Goal: Task Accomplishment & Management: Complete application form

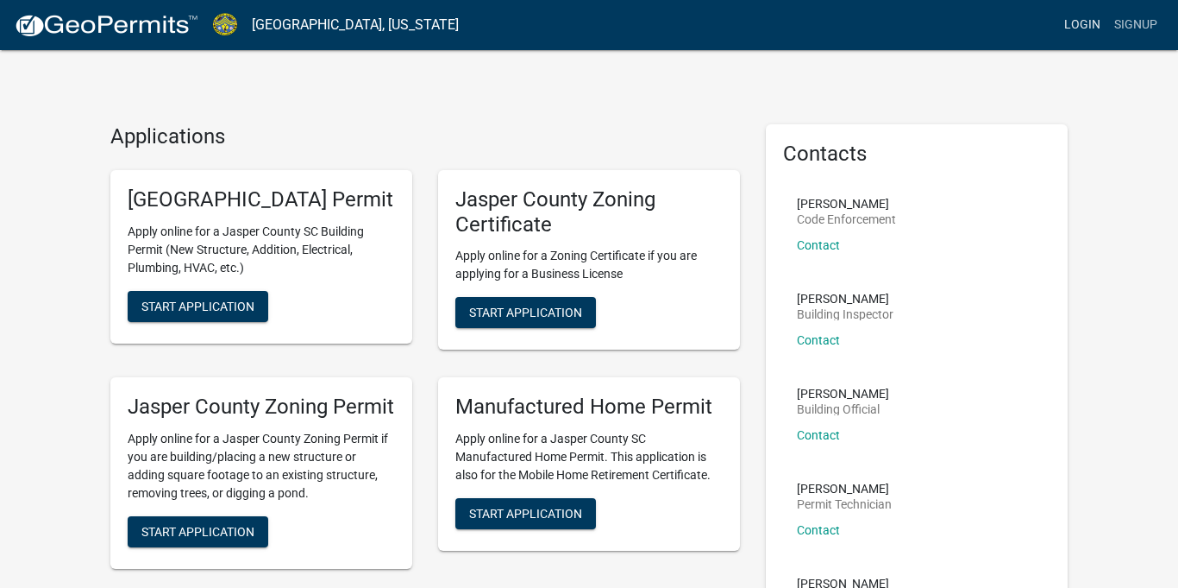
click at [1085, 24] on link "Login" at bounding box center [1083, 25] width 50 height 33
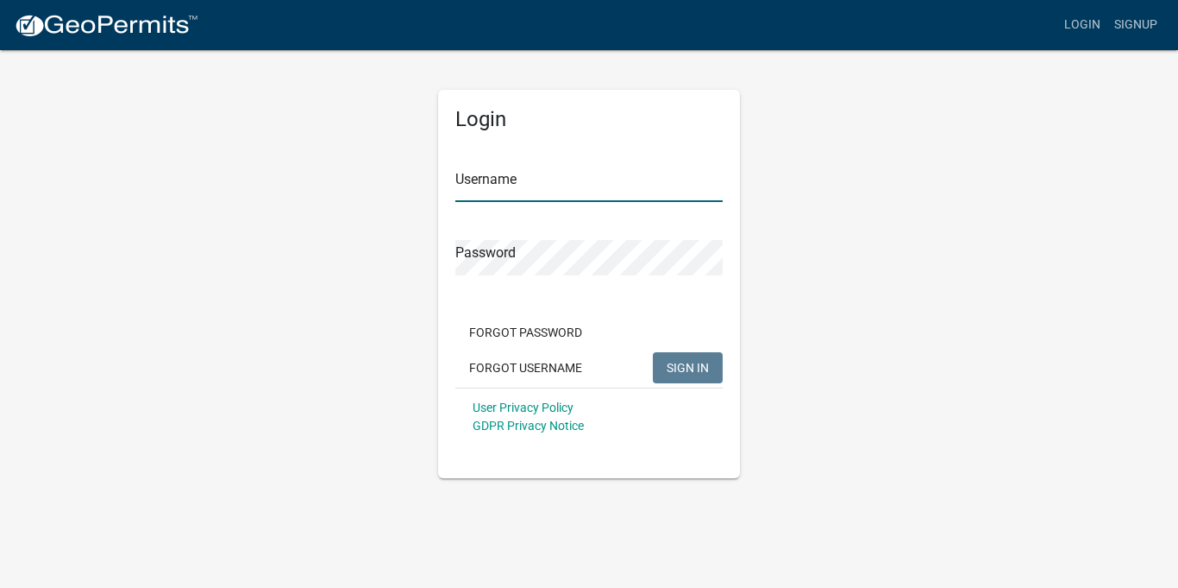
type input "stepbystep05"
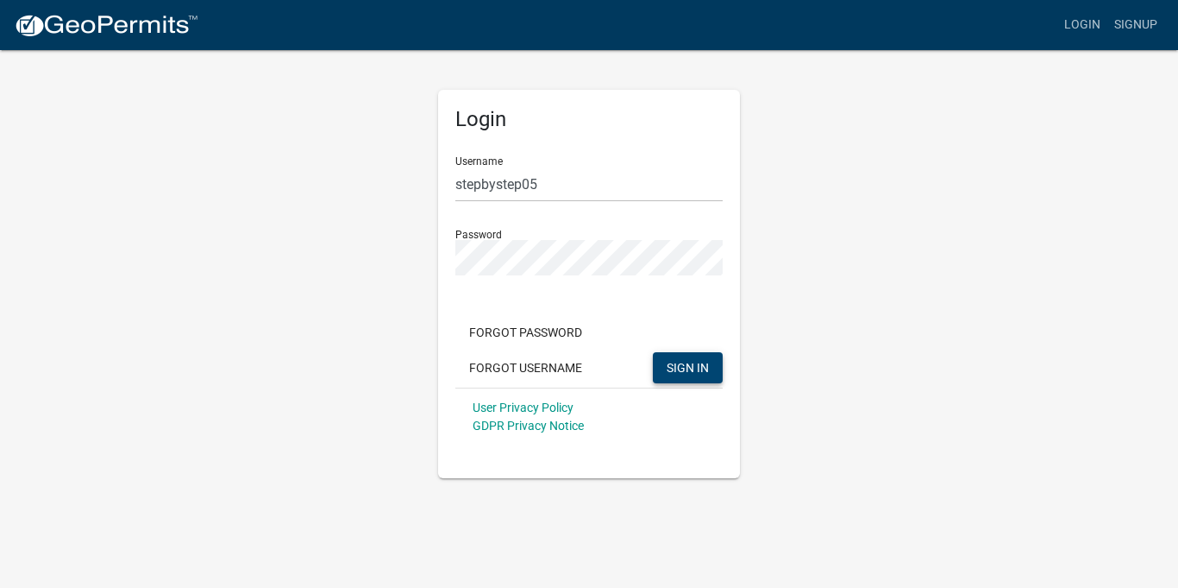
drag, startPoint x: 684, startPoint y: 358, endPoint x: 670, endPoint y: 355, distance: 14.0
click at [684, 359] on button "SIGN IN" at bounding box center [688, 367] width 70 height 31
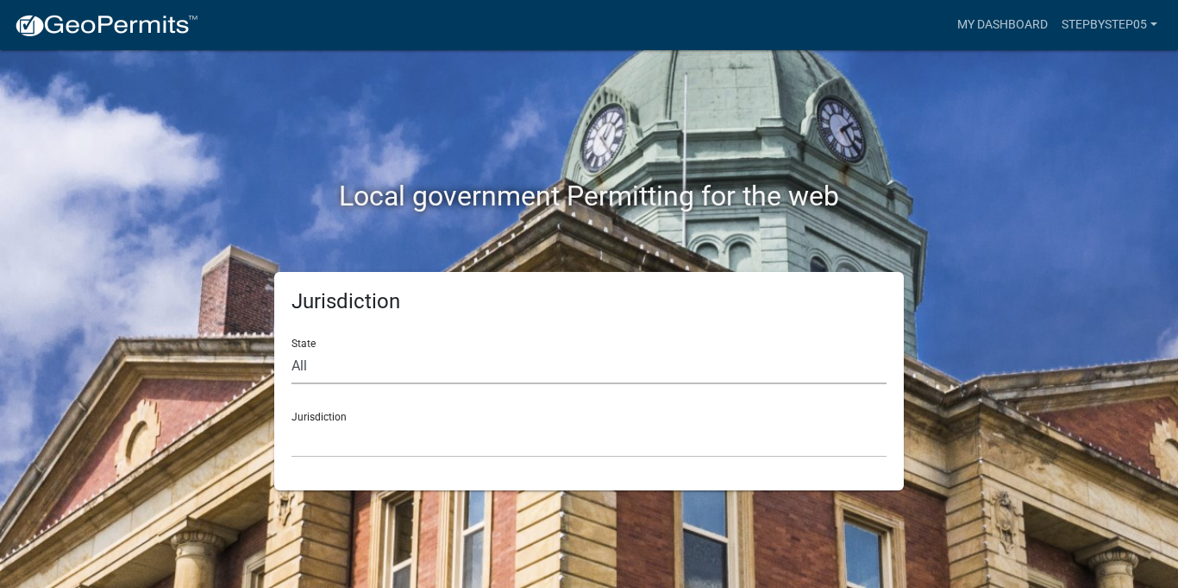
click at [311, 366] on select "All [US_STATE] [US_STATE] [US_STATE] [US_STATE] [US_STATE] [US_STATE] [US_STATE…" at bounding box center [589, 366] width 595 height 35
select select "[US_STATE]"
click at [292, 349] on select "All [US_STATE] [US_STATE] [US_STATE] [US_STATE] [US_STATE] [US_STATE] [US_STATE…" at bounding box center [589, 366] width 595 height 35
click at [341, 426] on select "[GEOGRAPHIC_DATA], [US_STATE] [GEOGRAPHIC_DATA], [US_STATE]" at bounding box center [589, 439] width 595 height 35
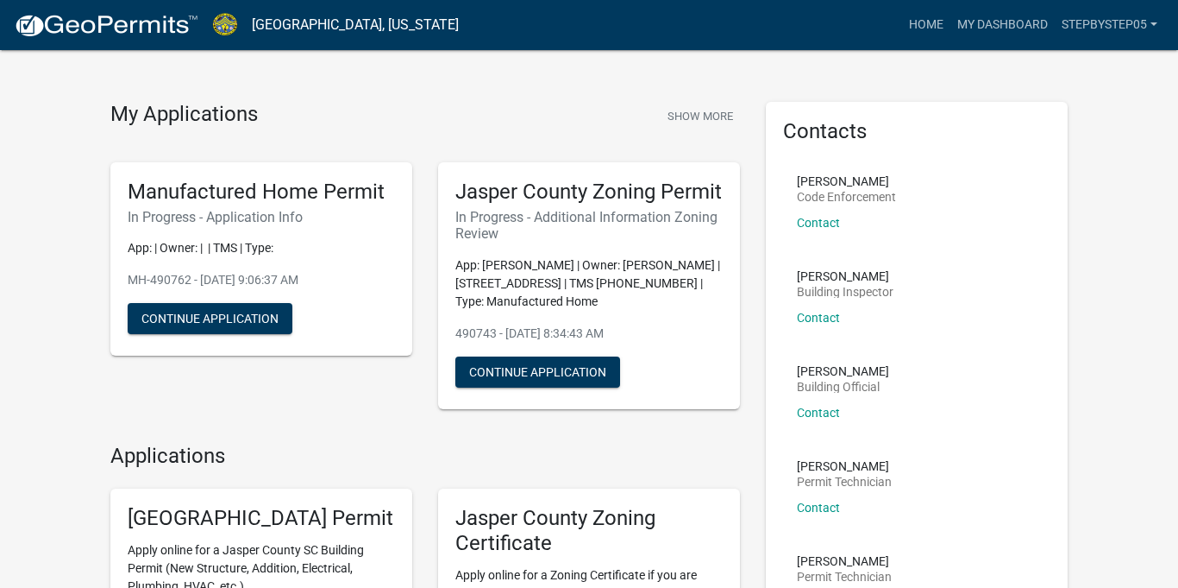
scroll to position [81, 0]
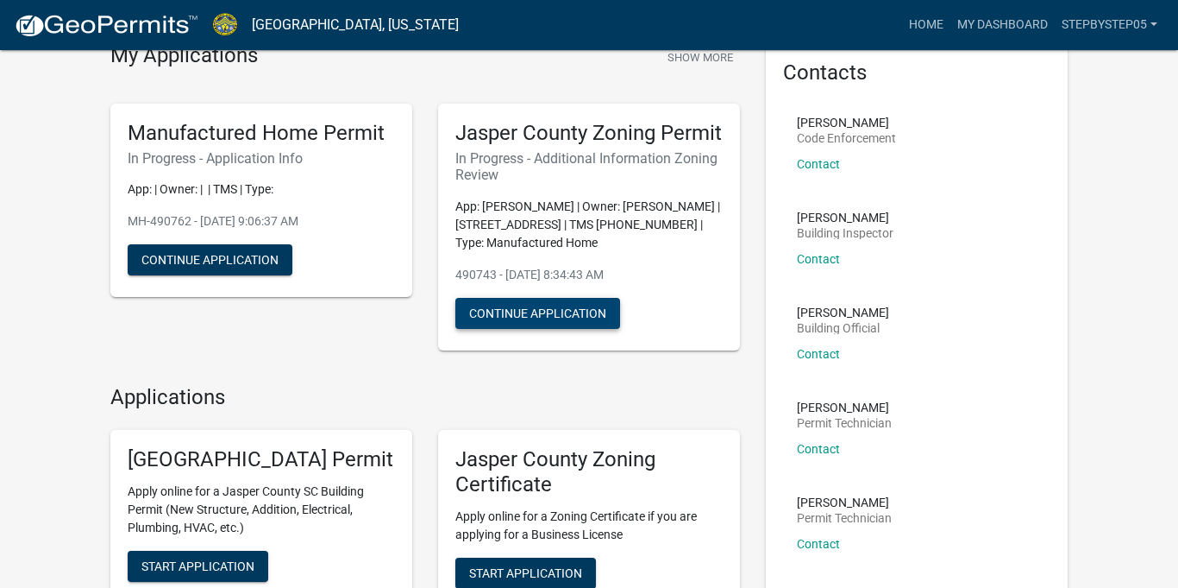
click at [541, 324] on button "Continue Application" at bounding box center [538, 313] width 165 height 31
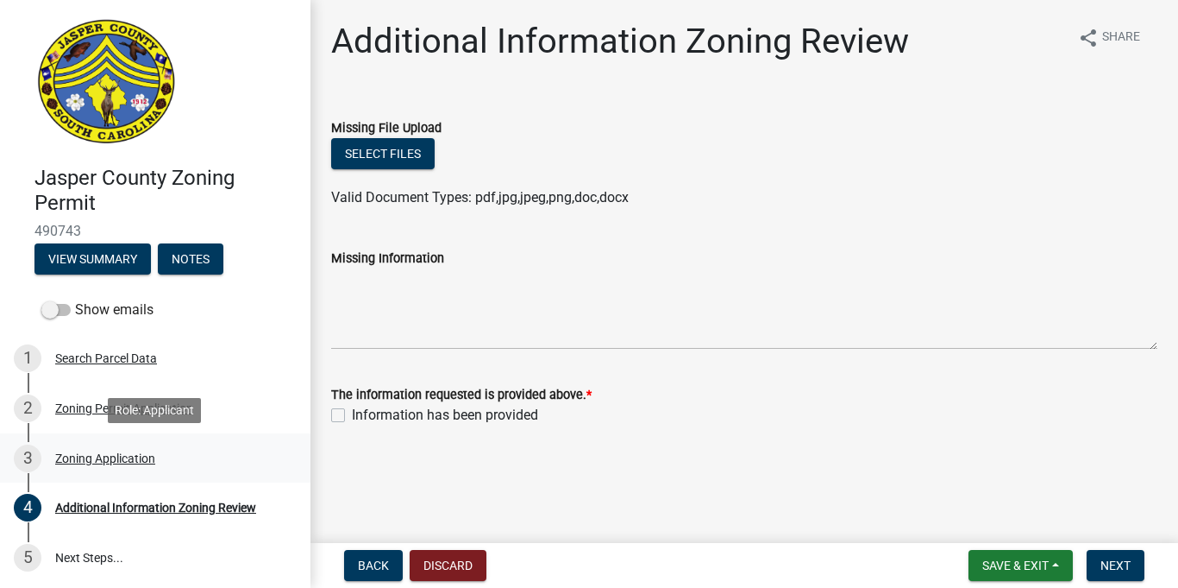
click at [89, 454] on div "Zoning Application" at bounding box center [105, 458] width 100 height 12
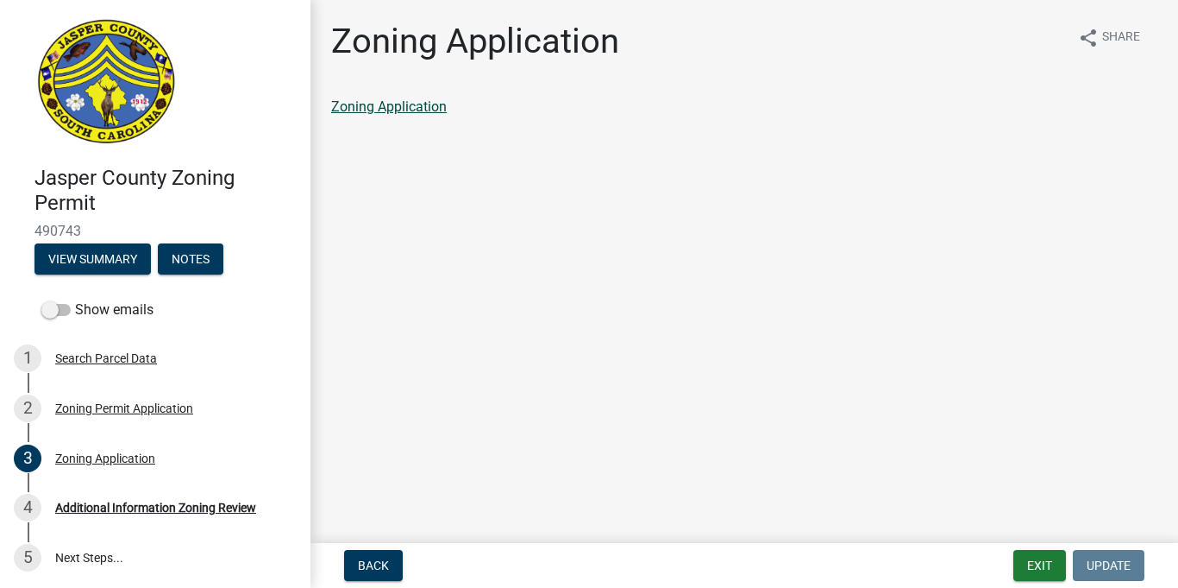
click at [370, 104] on link "Zoning Application" at bounding box center [389, 106] width 116 height 16
click at [74, 405] on div "Zoning Permit Application" at bounding box center [124, 408] width 138 height 12
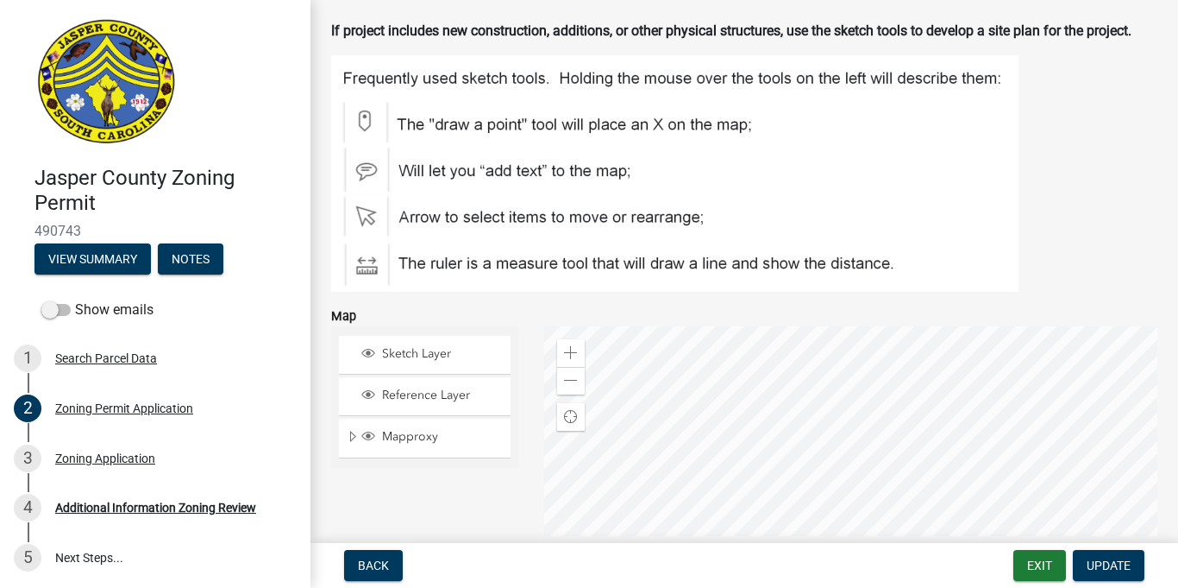
scroll to position [3007, 0]
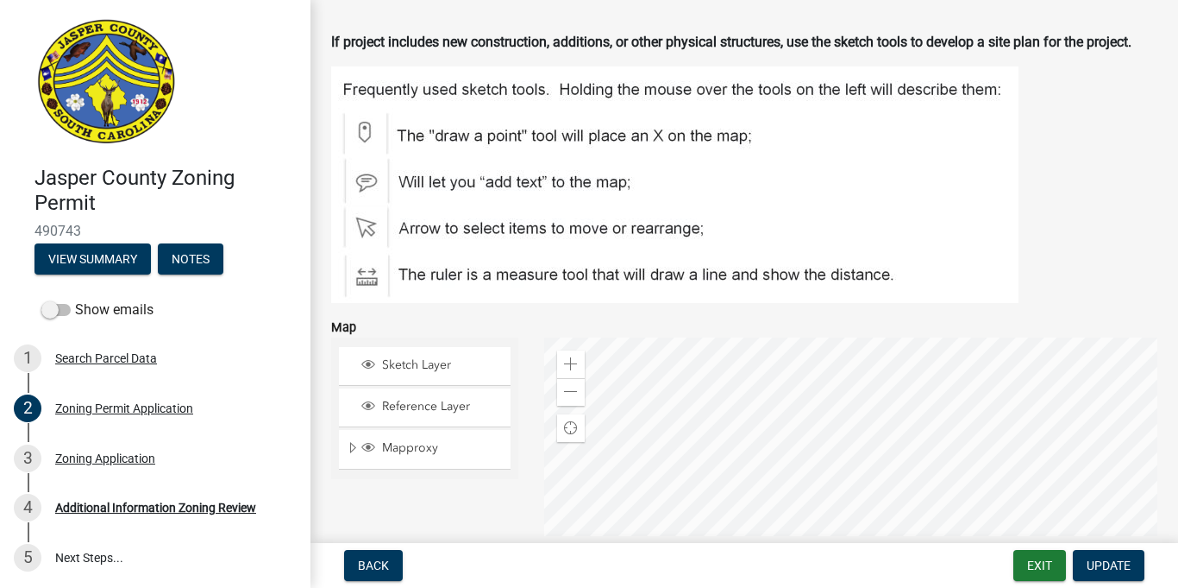
click at [367, 133] on img at bounding box center [675, 184] width 688 height 236
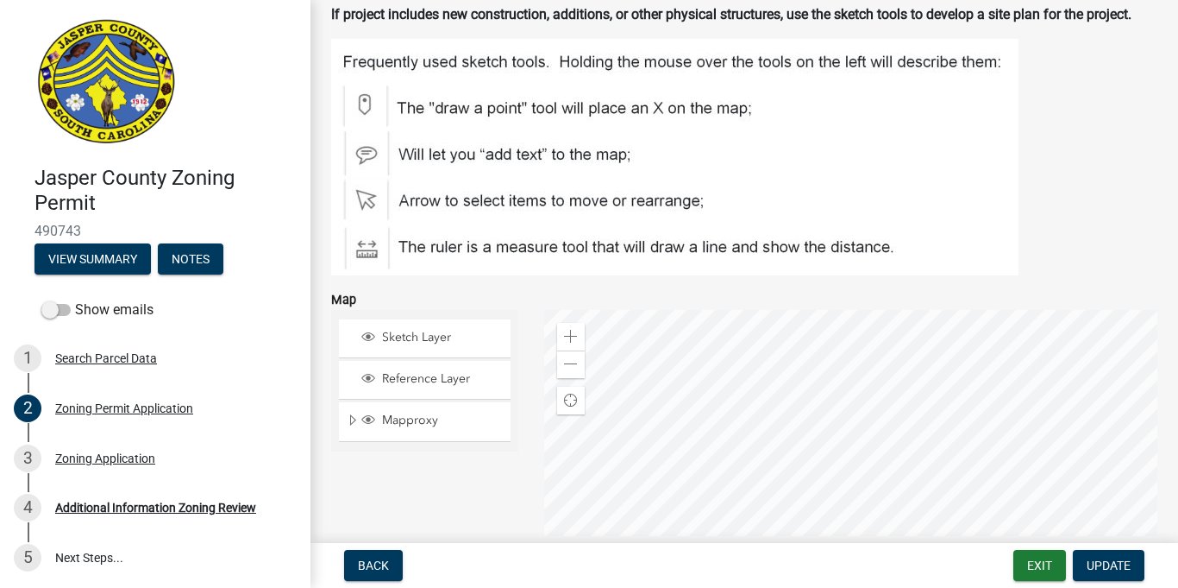
scroll to position [3278, 0]
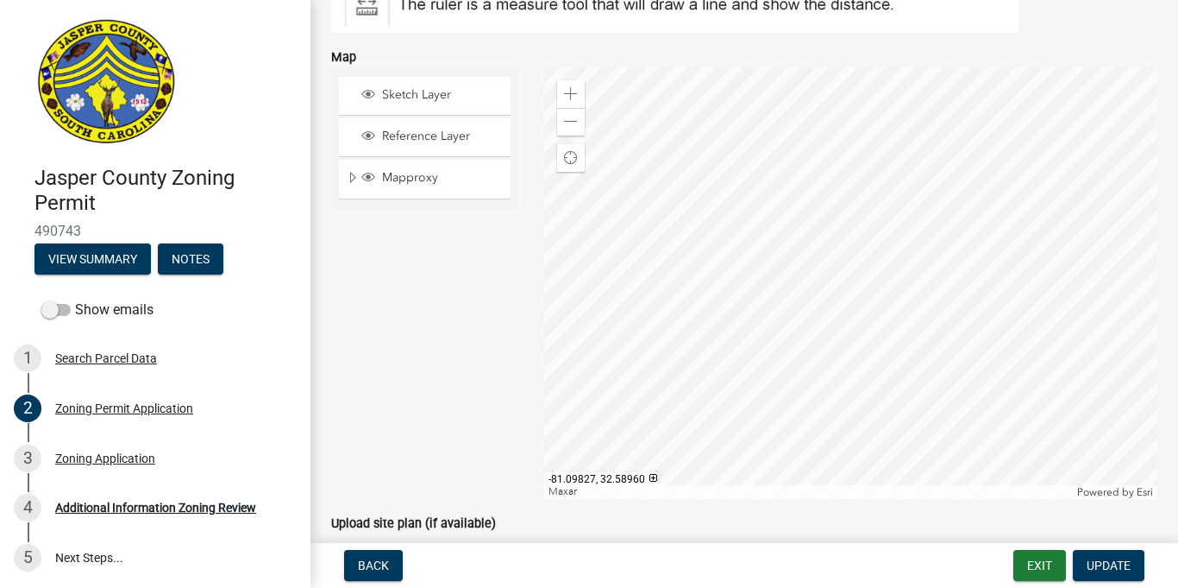
drag, startPoint x: 439, startPoint y: 201, endPoint x: 795, endPoint y: 298, distance: 368.3
click at [795, 298] on div at bounding box center [850, 282] width 613 height 431
click at [804, 298] on div at bounding box center [850, 282] width 613 height 431
click at [575, 162] on span "Find my location" at bounding box center [571, 158] width 14 height 14
click at [572, 123] on span at bounding box center [571, 122] width 14 height 14
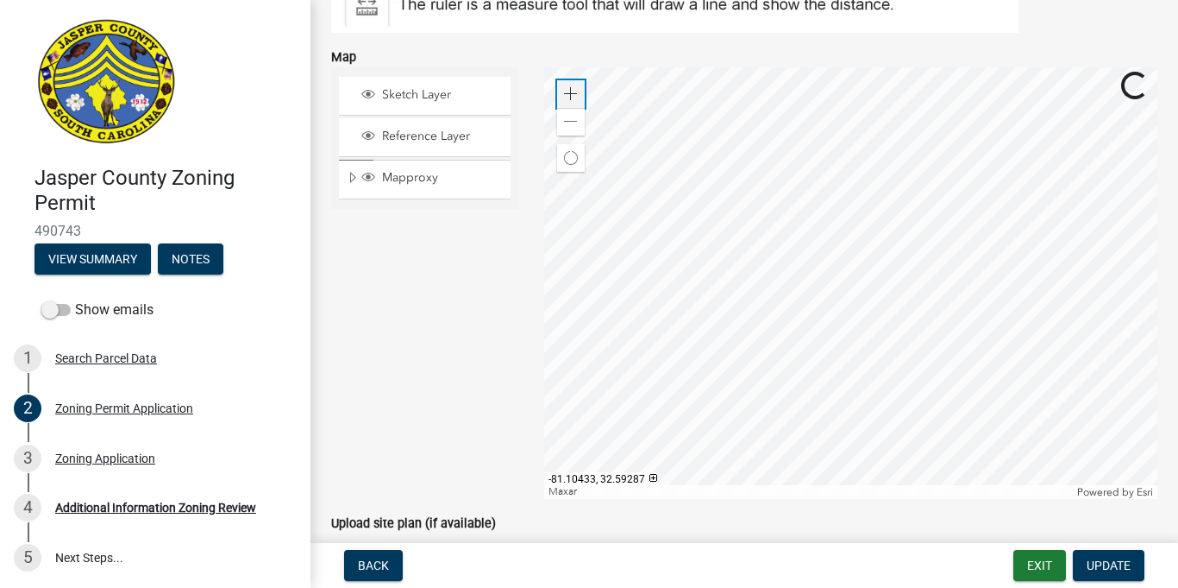
click at [569, 96] on span at bounding box center [571, 94] width 14 height 14
click at [568, 95] on span at bounding box center [571, 94] width 14 height 14
click at [676, 164] on div at bounding box center [850, 282] width 613 height 431
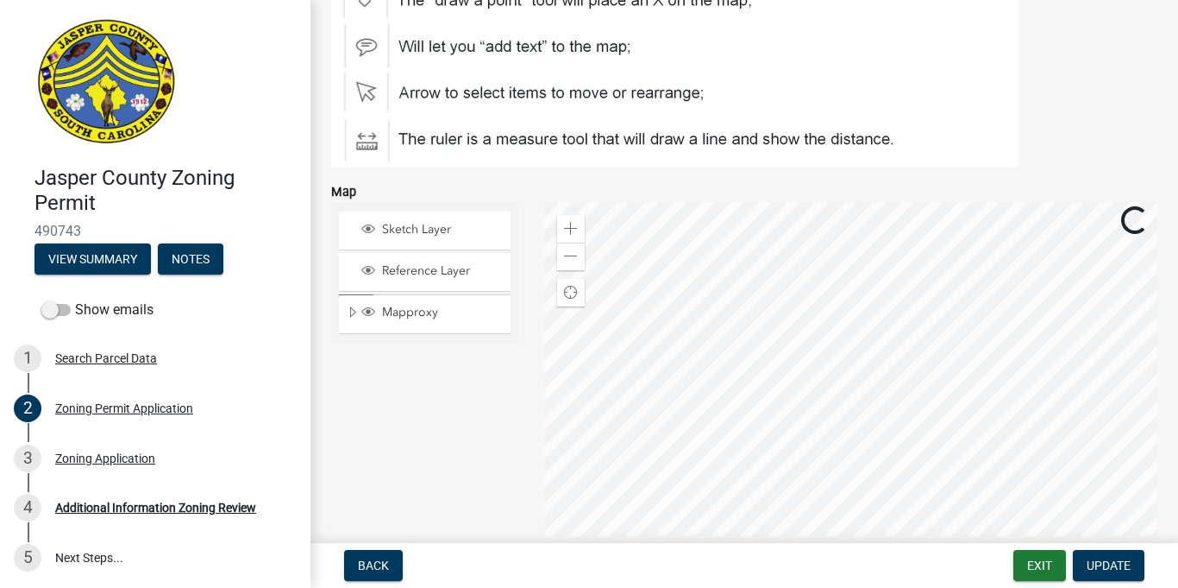
scroll to position [3421, 0]
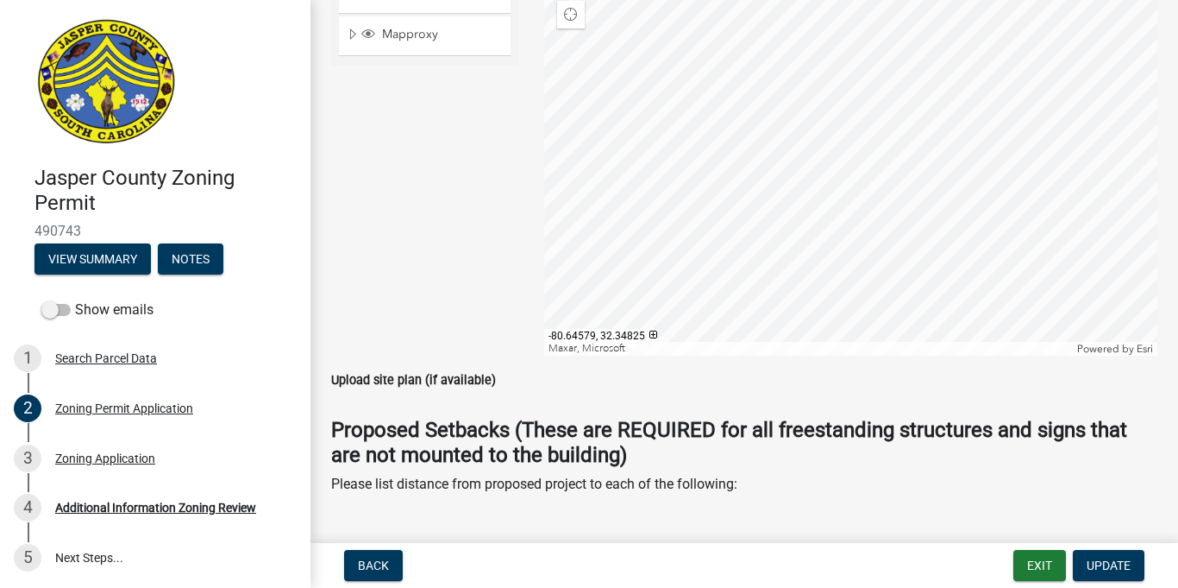
click at [732, 226] on div at bounding box center [850, 139] width 613 height 431
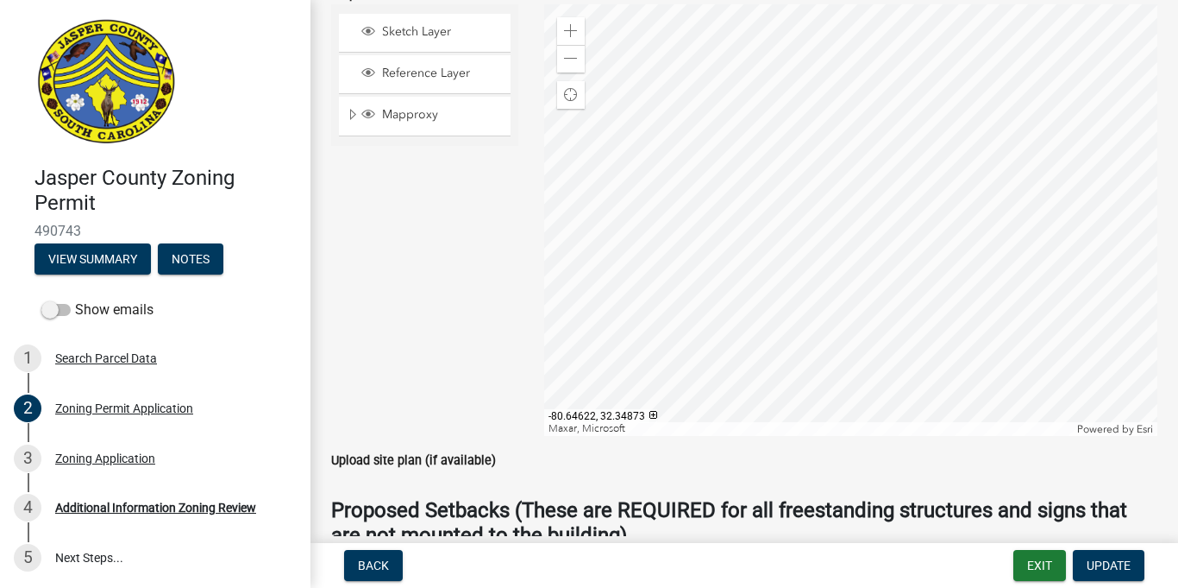
scroll to position [3333, 0]
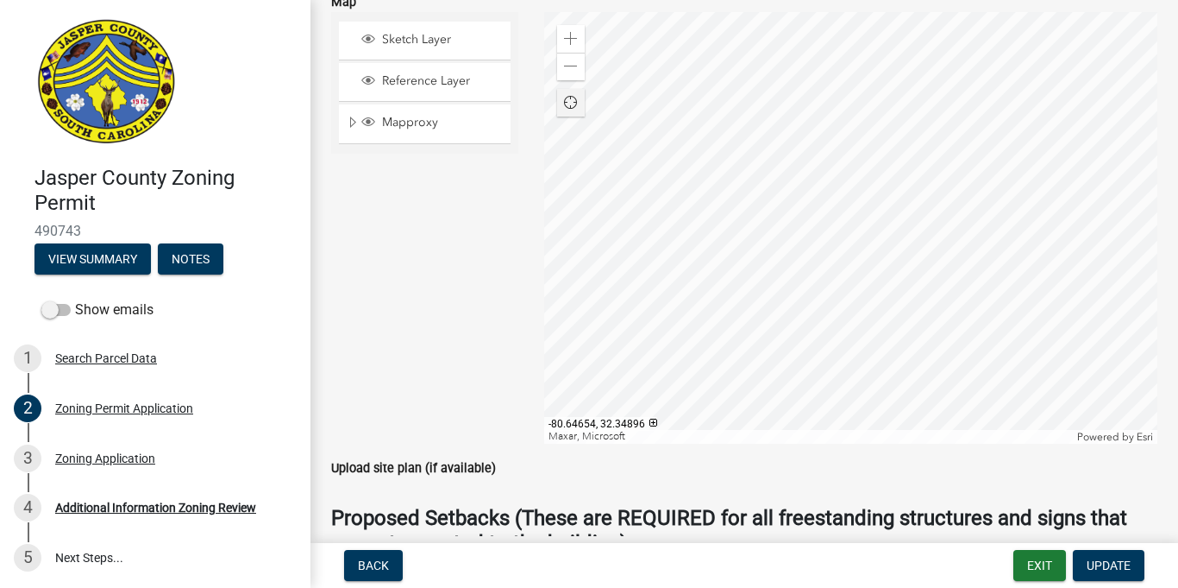
click at [570, 105] on span "Find my location" at bounding box center [571, 103] width 16 height 16
click at [575, 106] on span "Find my location" at bounding box center [571, 103] width 16 height 16
click at [563, 92] on div "Find my location" at bounding box center [571, 103] width 28 height 28
click at [397, 567] on button "Back" at bounding box center [373, 565] width 59 height 31
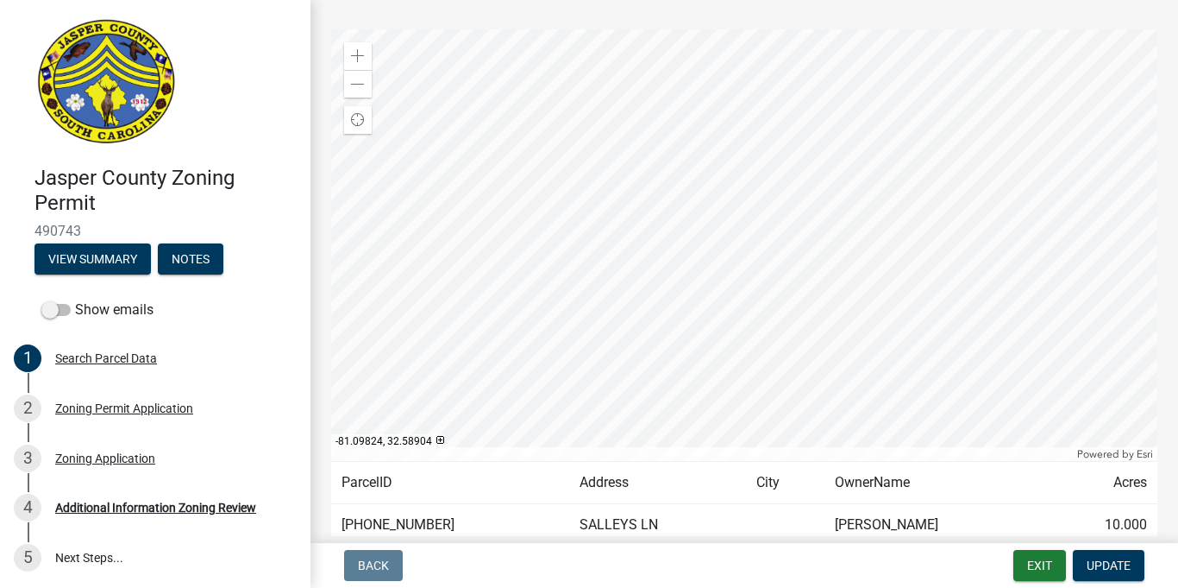
scroll to position [150, 0]
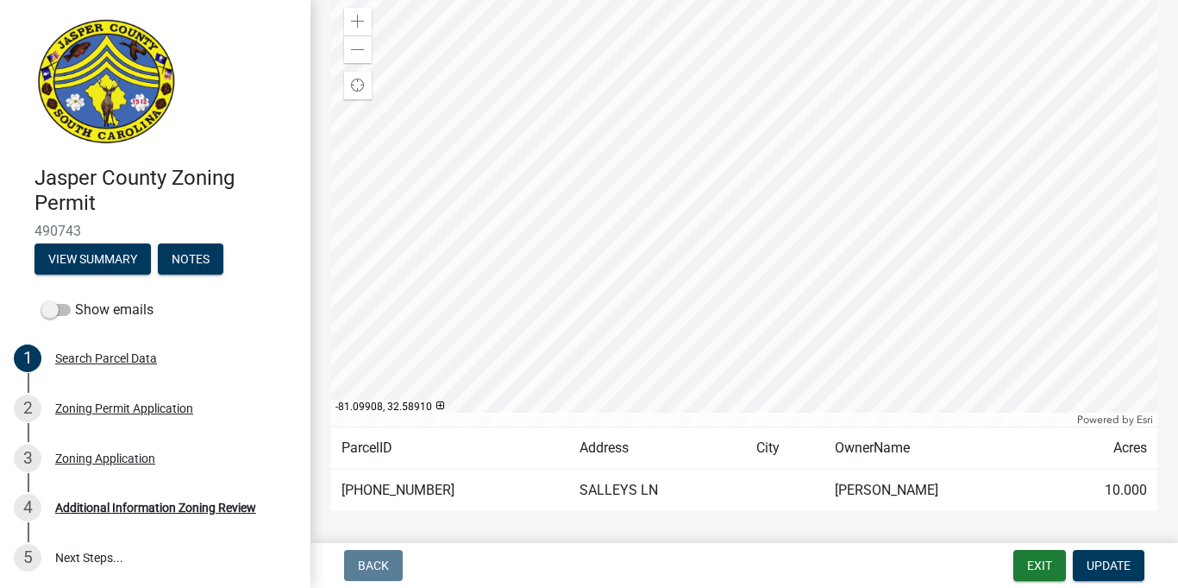
click at [633, 267] on div at bounding box center [744, 210] width 826 height 431
click at [745, 220] on div at bounding box center [744, 210] width 826 height 431
click at [813, 280] on div at bounding box center [744, 210] width 826 height 431
click at [781, 304] on div at bounding box center [744, 210] width 826 height 431
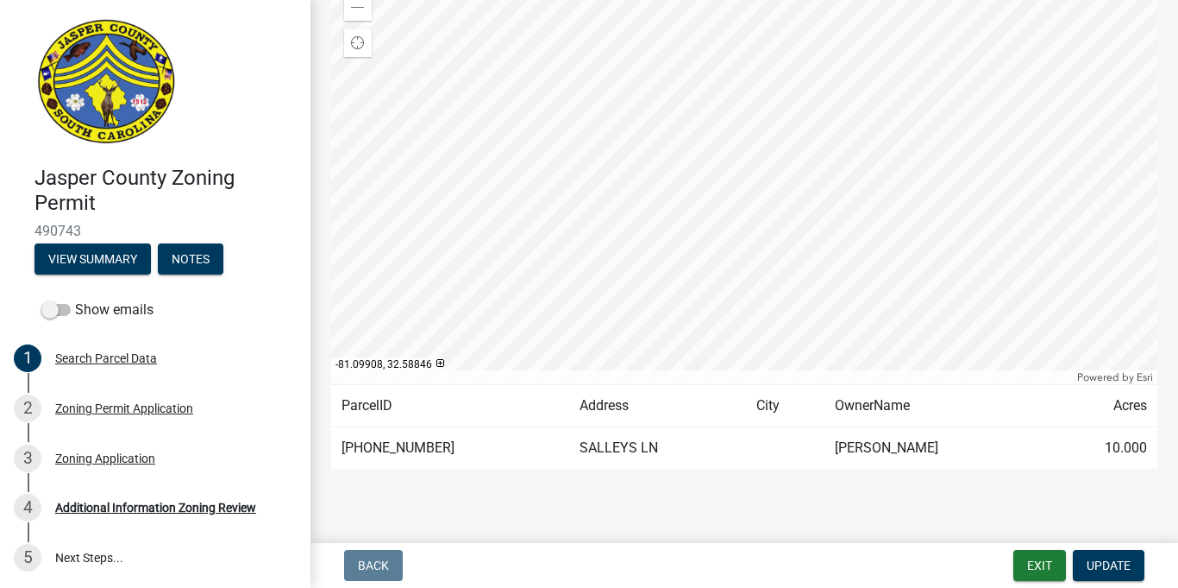
scroll to position [0, 0]
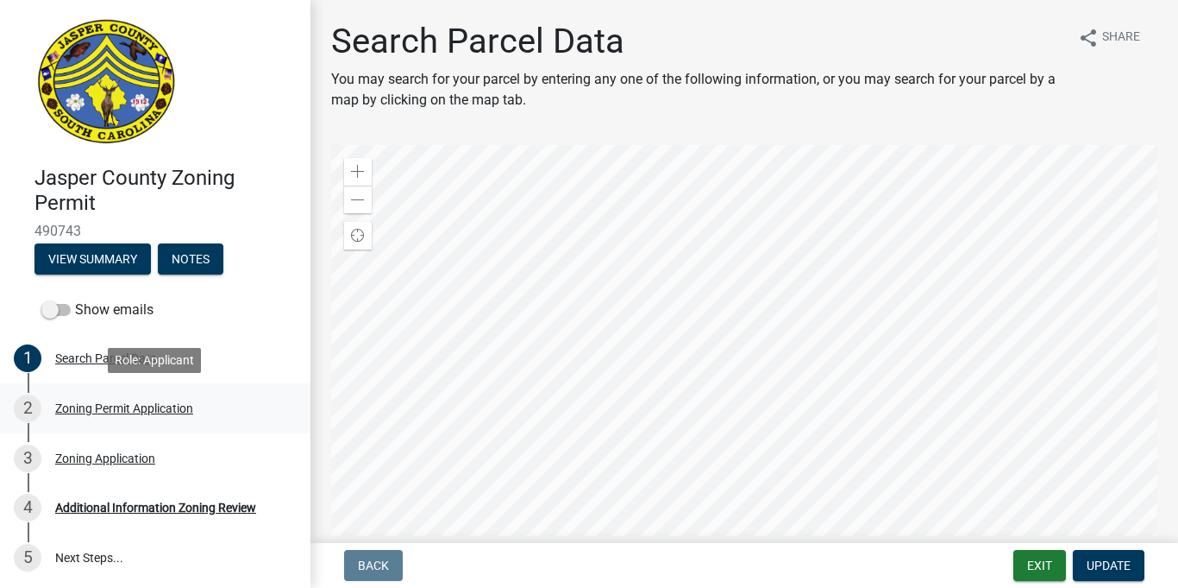
click at [116, 410] on div "Zoning Permit Application" at bounding box center [124, 408] width 138 height 12
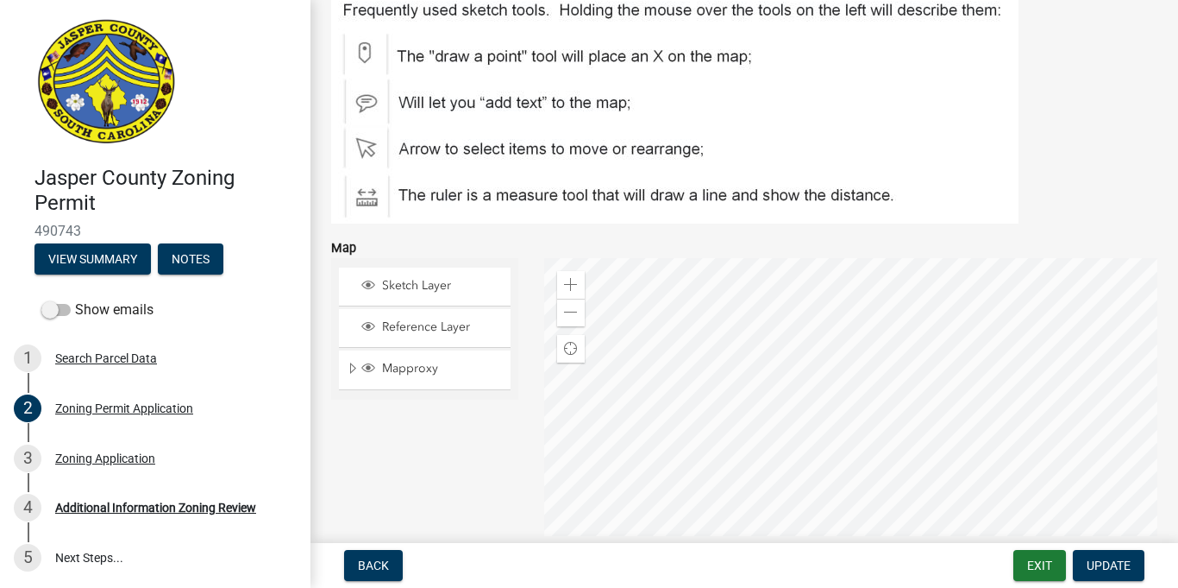
scroll to position [3153, 0]
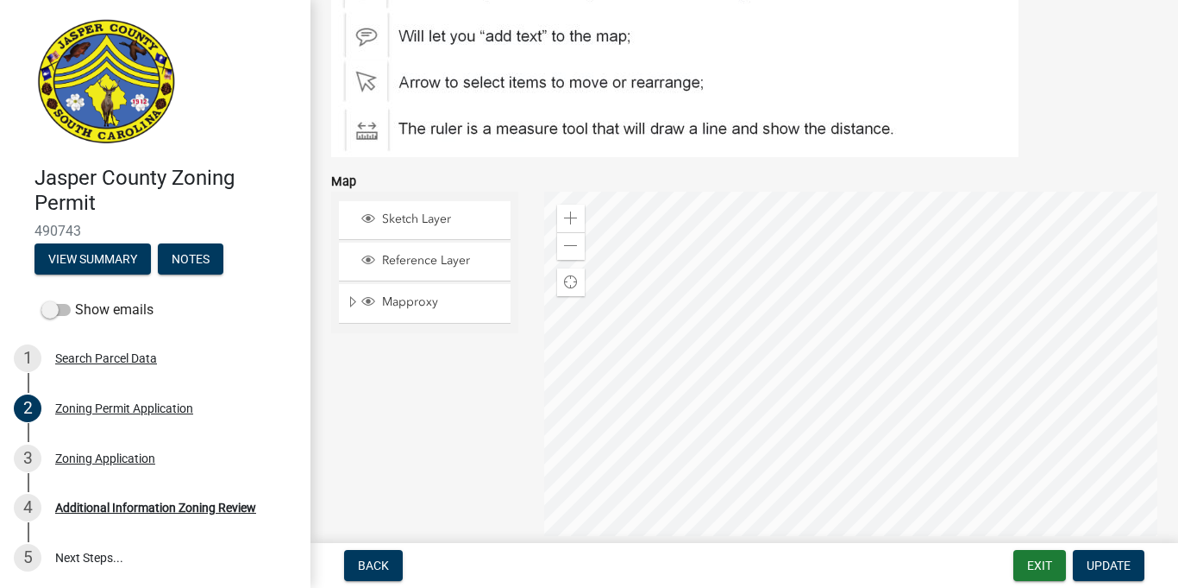
click at [672, 343] on div at bounding box center [850, 407] width 613 height 431
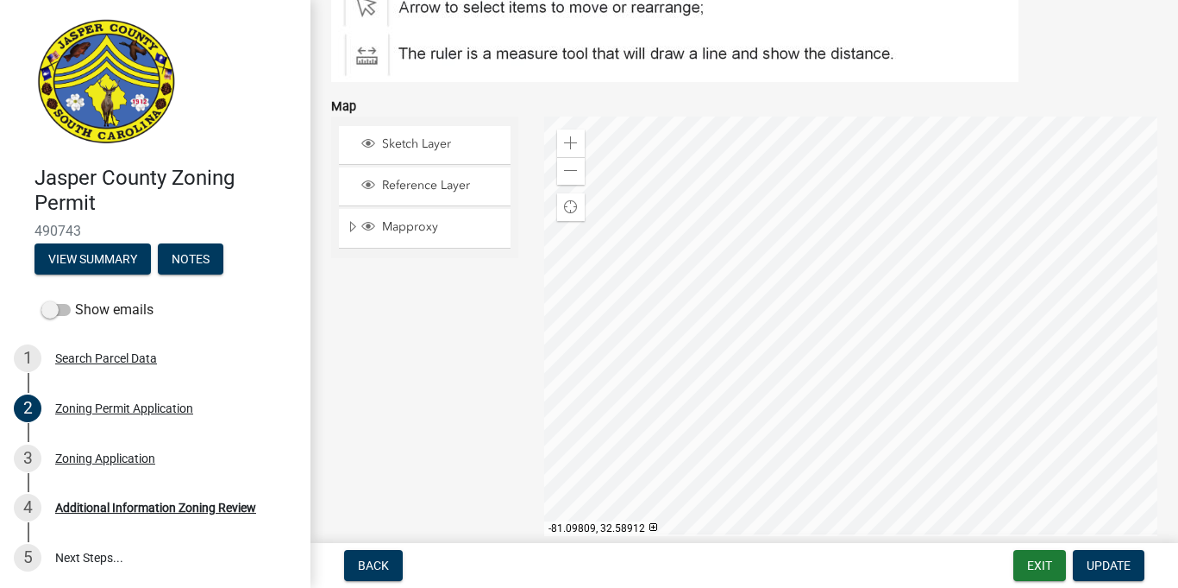
scroll to position [3248, 0]
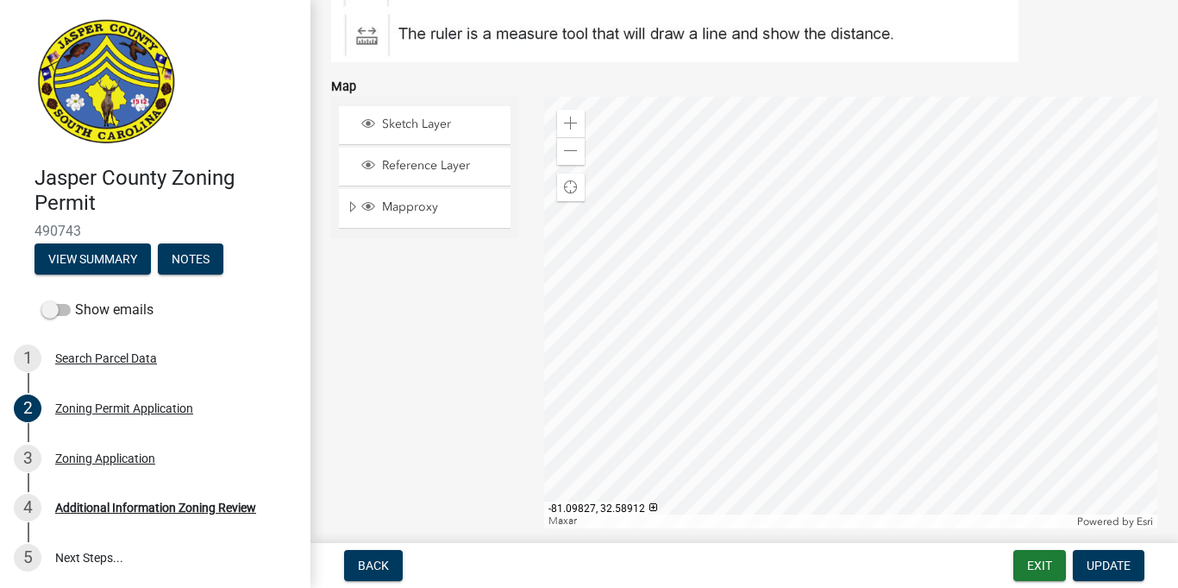
click at [793, 366] on div at bounding box center [850, 312] width 613 height 431
click at [786, 359] on div at bounding box center [850, 312] width 613 height 431
click at [784, 358] on div at bounding box center [850, 312] width 613 height 431
click at [917, 390] on div at bounding box center [850, 312] width 613 height 431
click at [907, 399] on div at bounding box center [850, 312] width 613 height 431
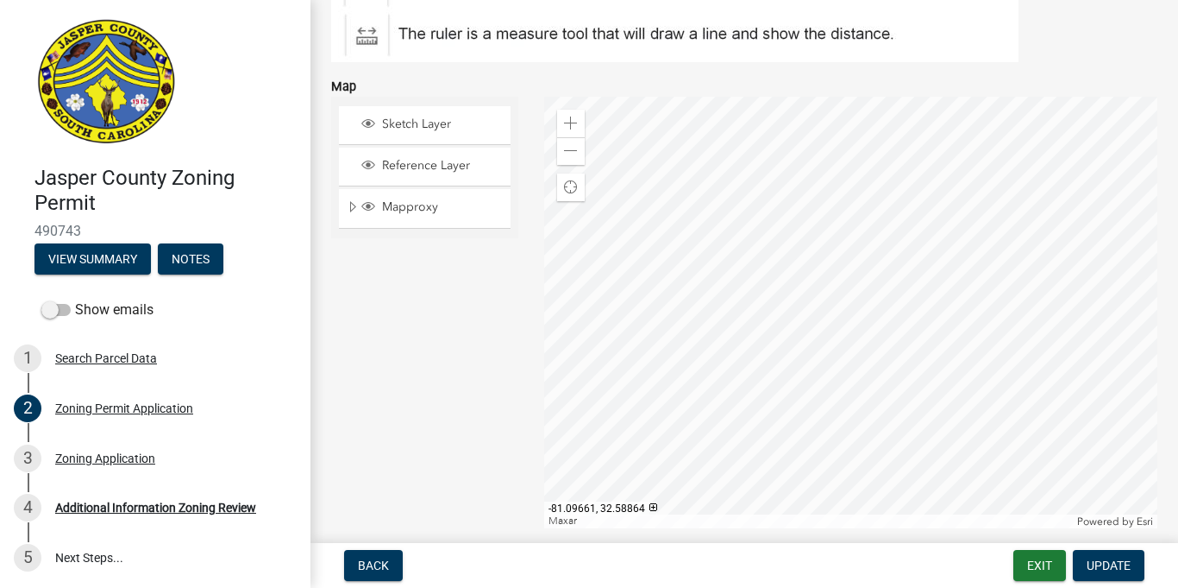
click at [907, 407] on div at bounding box center [850, 312] width 613 height 431
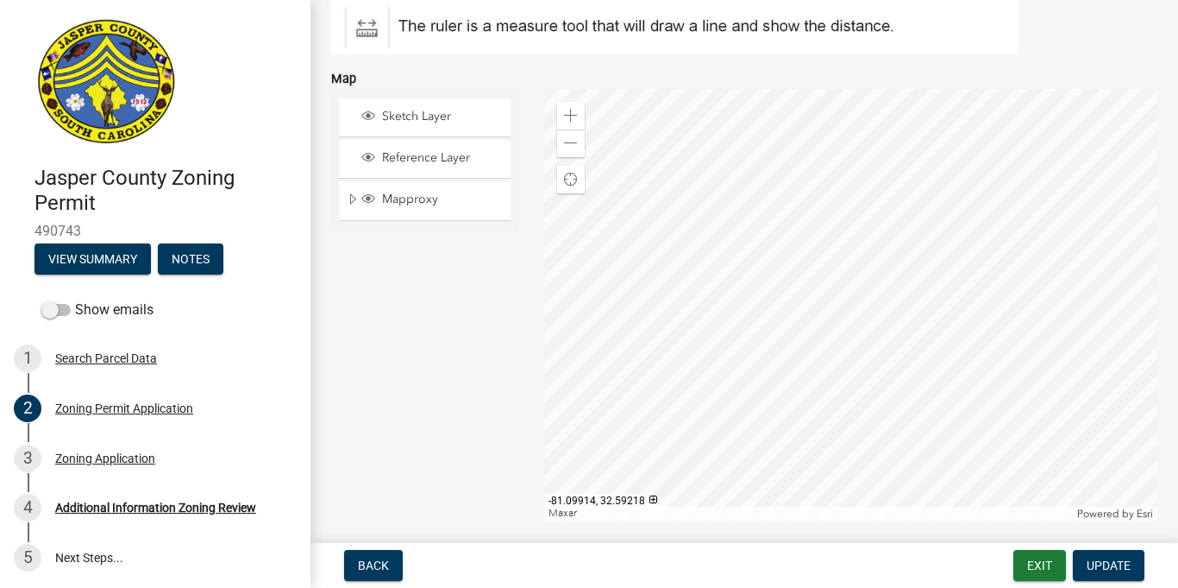
scroll to position [3265, 0]
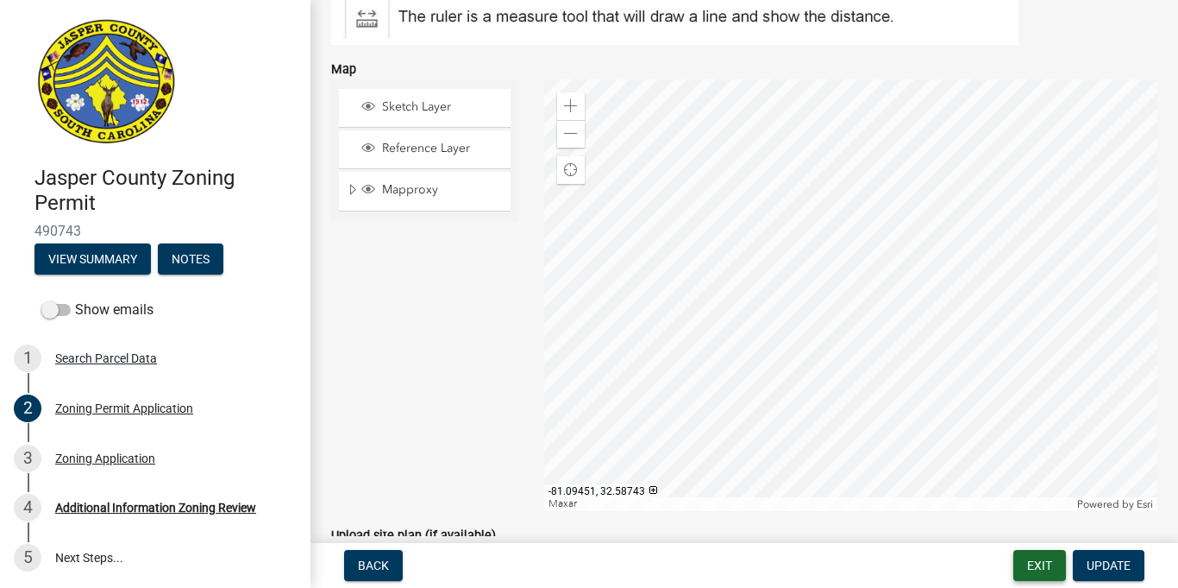
click at [1061, 571] on button "Exit" at bounding box center [1040, 565] width 53 height 31
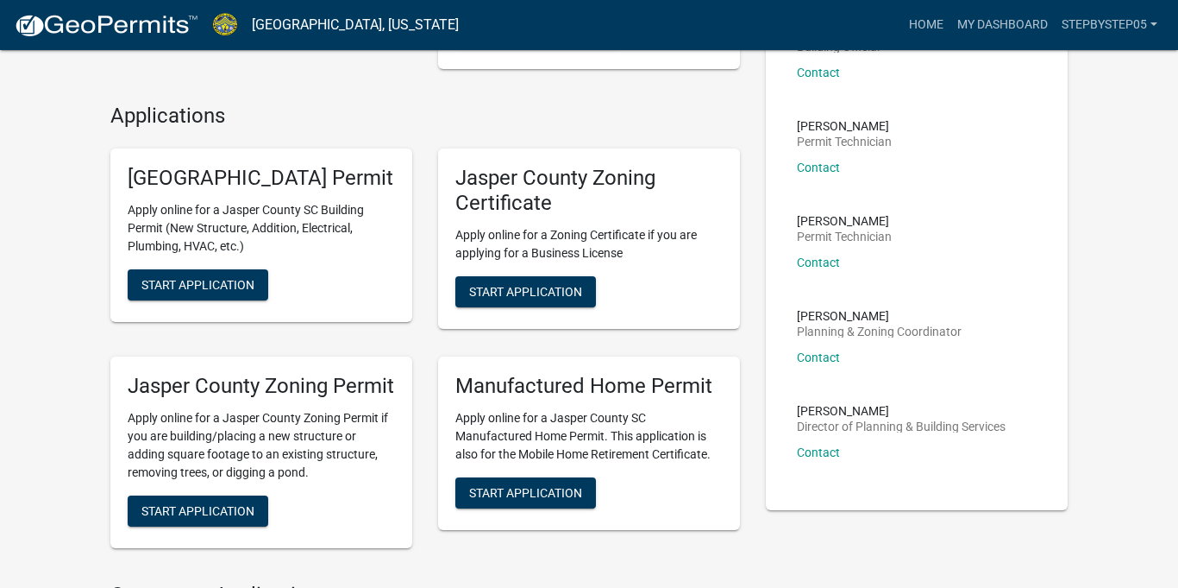
scroll to position [410, 0]
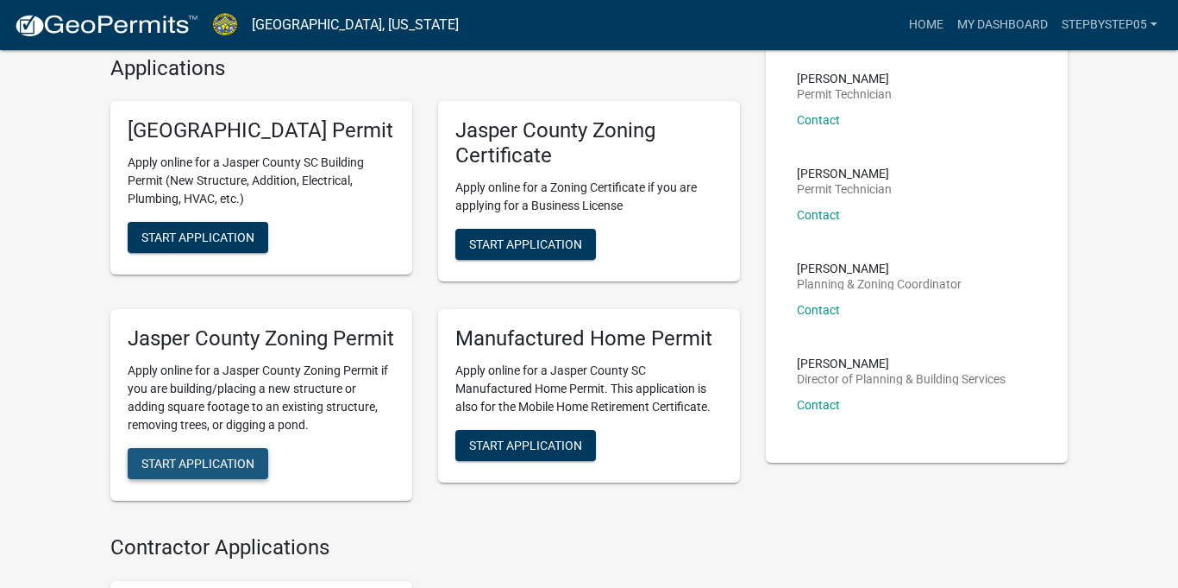
click at [204, 469] on span "Start Application" at bounding box center [197, 463] width 113 height 14
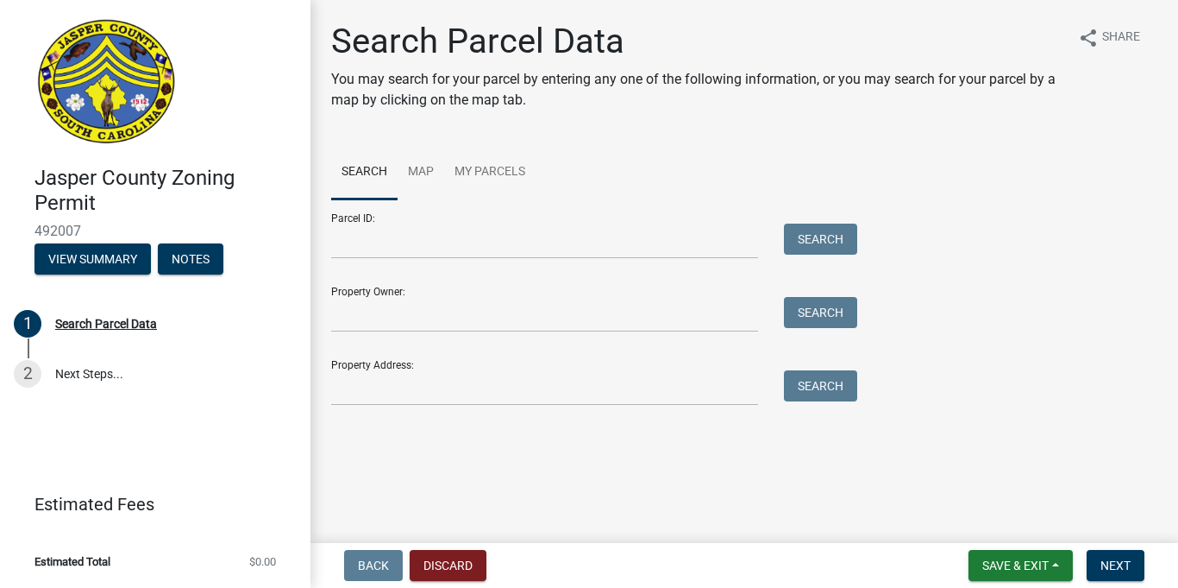
click at [643, 264] on form "Parcel ID: Search Property Owner: Search Property Address: Search" at bounding box center [590, 302] width 518 height 206
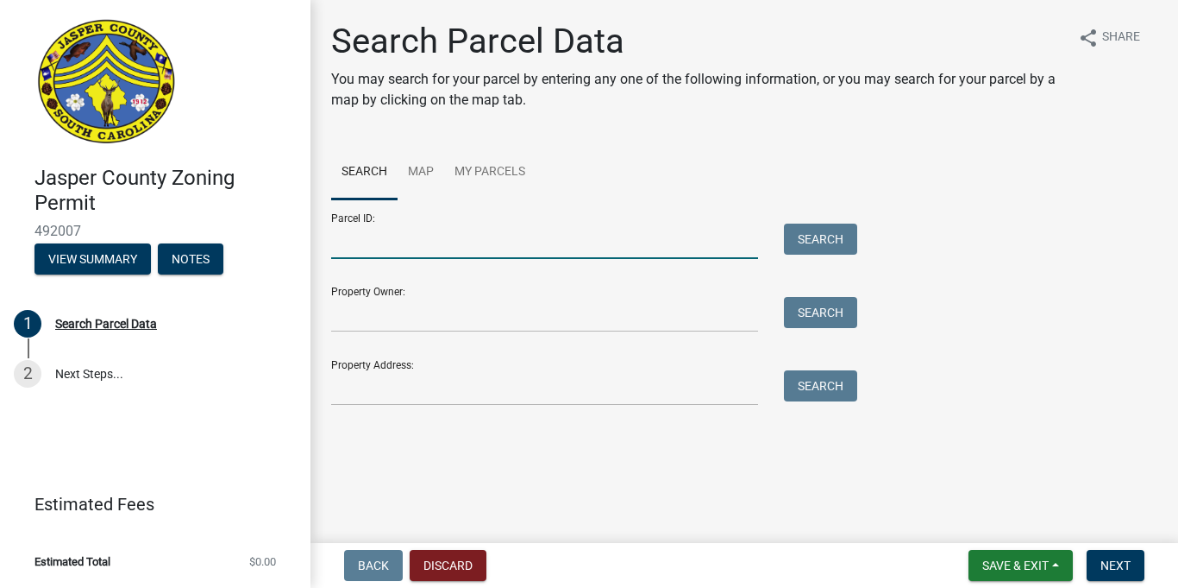
click at [643, 260] on form "Parcel ID: Search Property Owner: Search Property Address: Search" at bounding box center [590, 302] width 518 height 206
type input "[PHONE_NUMBER]"
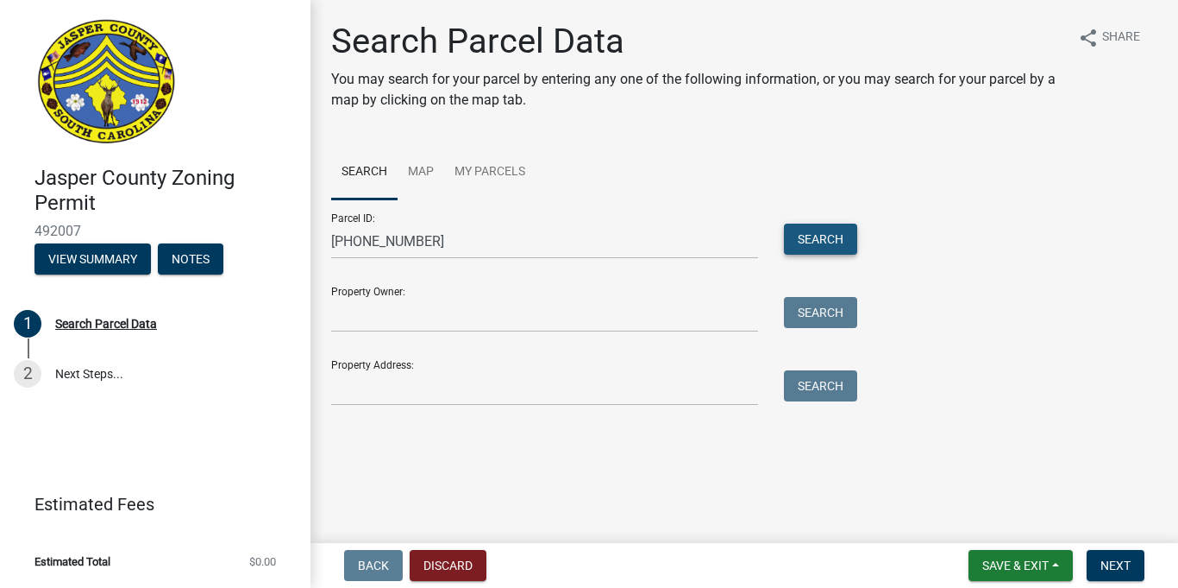
click at [835, 254] on button "Search" at bounding box center [820, 238] width 73 height 31
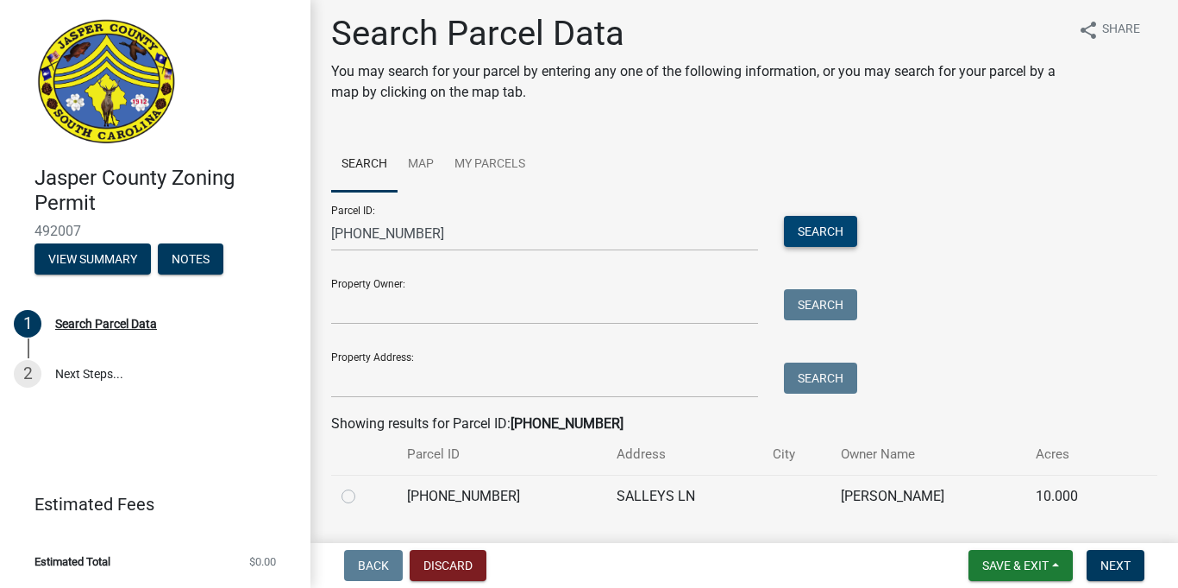
scroll to position [9, 0]
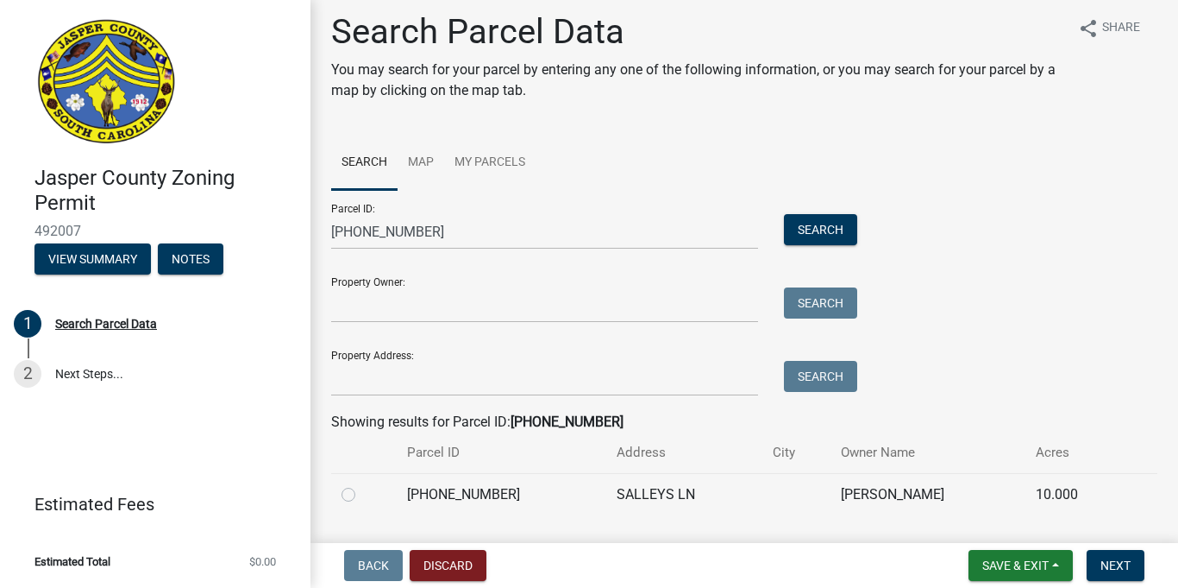
click at [362, 484] on label at bounding box center [362, 484] width 0 height 0
click at [362, 493] on input "radio" at bounding box center [367, 489] width 11 height 11
radio input "true"
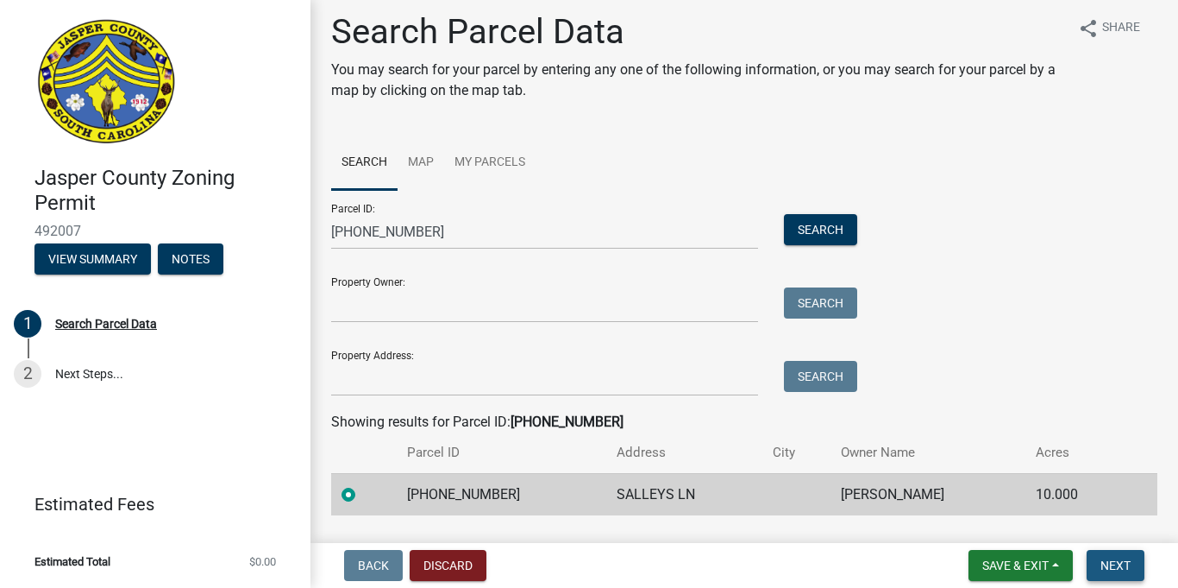
click at [1125, 561] on span "Next" at bounding box center [1116, 565] width 30 height 14
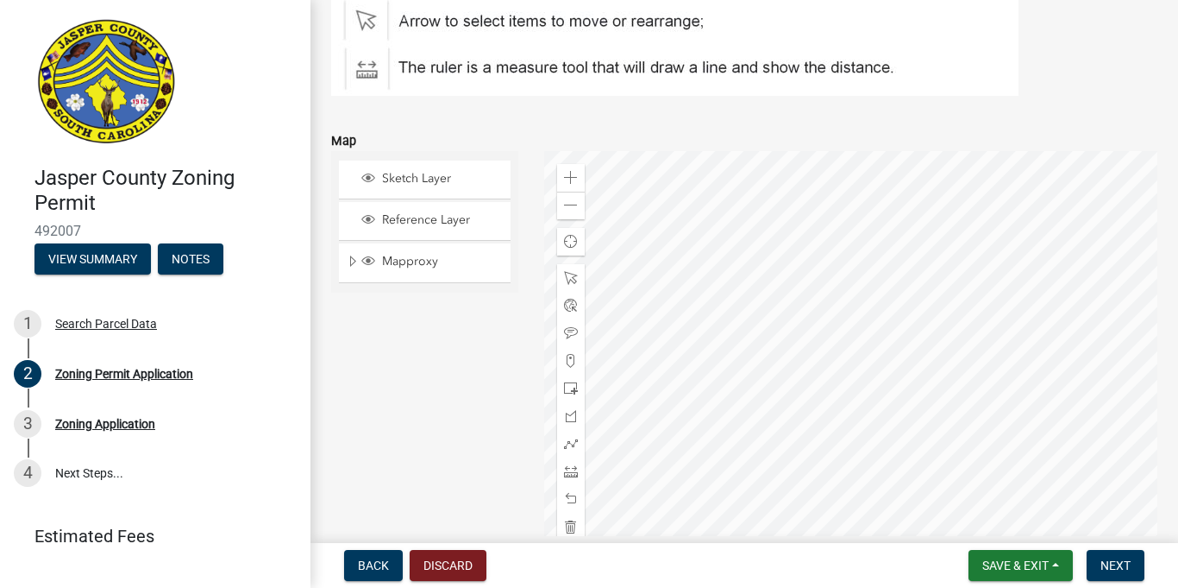
scroll to position [3288, 0]
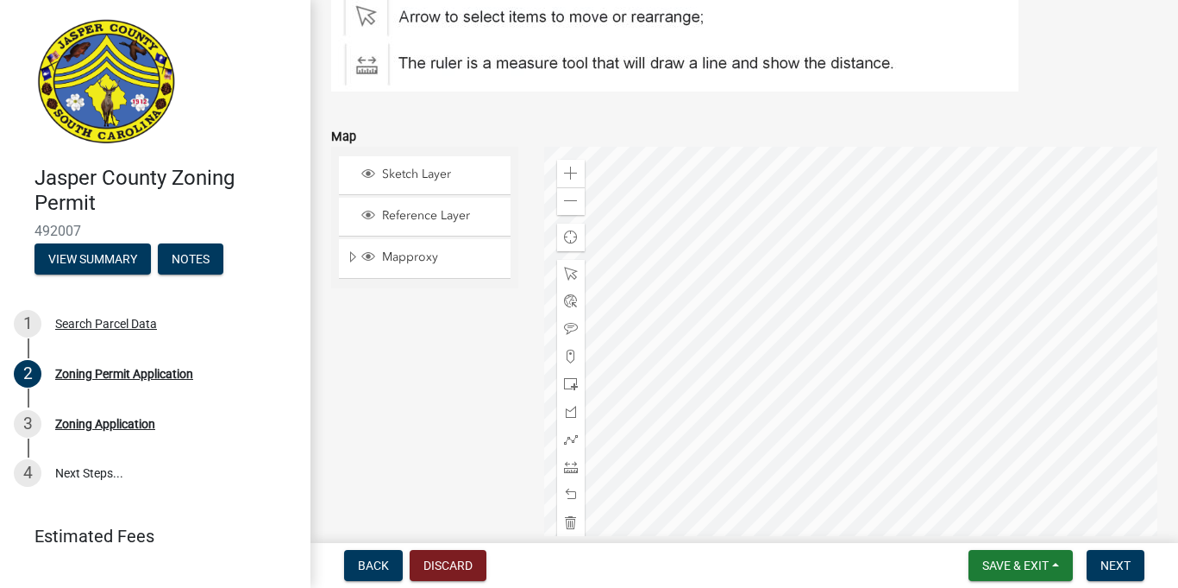
click at [765, 328] on div at bounding box center [850, 362] width 613 height 431
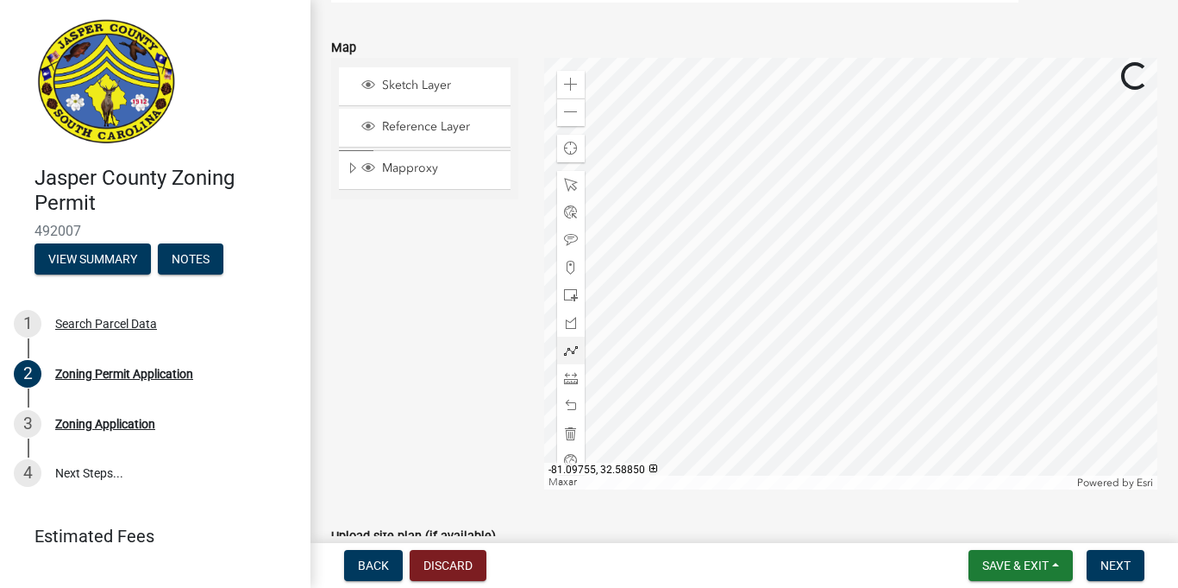
scroll to position [3378, 0]
click at [567, 378] on span at bounding box center [571, 377] width 14 height 14
click at [820, 261] on div at bounding box center [850, 272] width 613 height 431
click at [795, 283] on div at bounding box center [850, 272] width 613 height 431
click at [570, 374] on span at bounding box center [571, 377] width 14 height 14
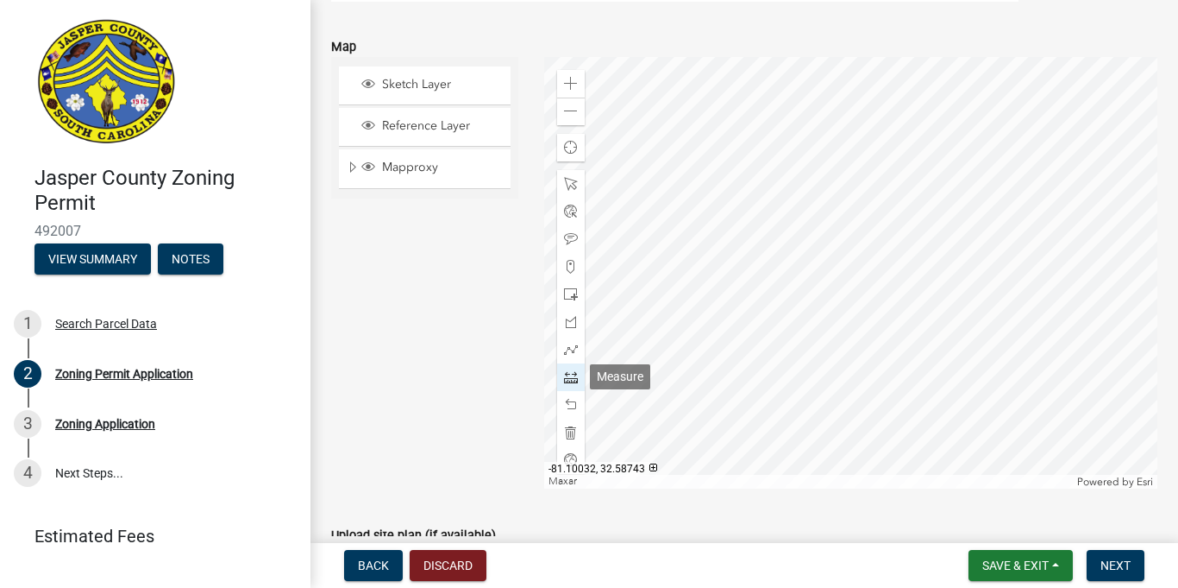
click at [563, 374] on div at bounding box center [571, 377] width 28 height 28
click at [824, 261] on div at bounding box center [850, 272] width 613 height 431
click at [820, 261] on div at bounding box center [850, 272] width 613 height 431
click at [797, 280] on div at bounding box center [850, 272] width 613 height 431
click at [682, 142] on div at bounding box center [850, 272] width 613 height 431
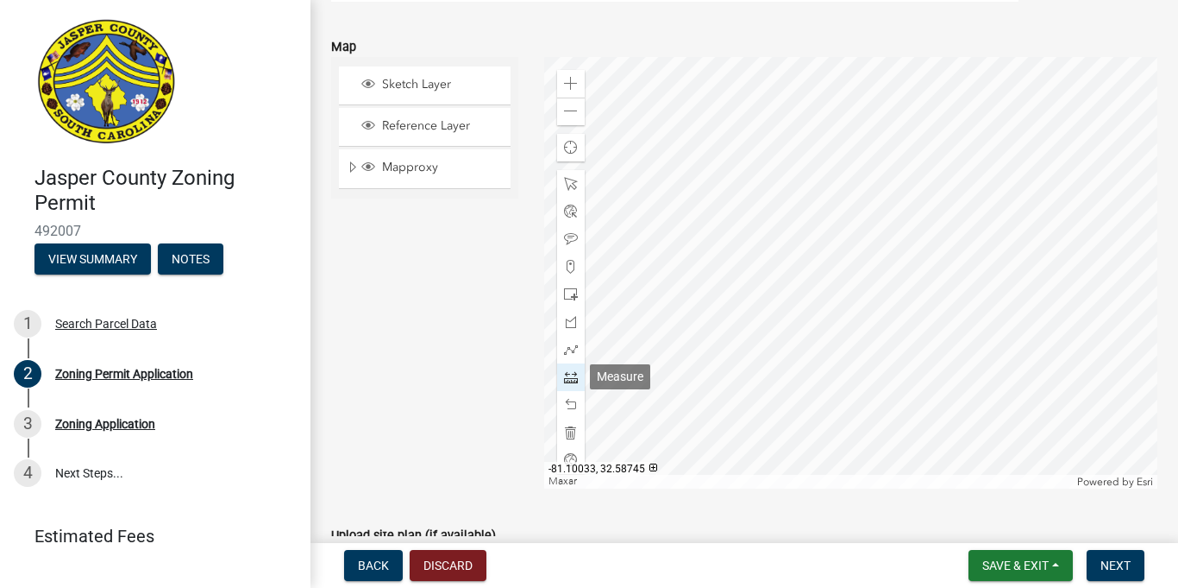
click at [571, 374] on span at bounding box center [571, 377] width 14 height 14
click at [572, 182] on span at bounding box center [571, 184] width 14 height 14
click at [572, 381] on span at bounding box center [571, 377] width 14 height 14
click at [823, 263] on div at bounding box center [850, 272] width 613 height 431
click at [797, 284] on div at bounding box center [850, 272] width 613 height 431
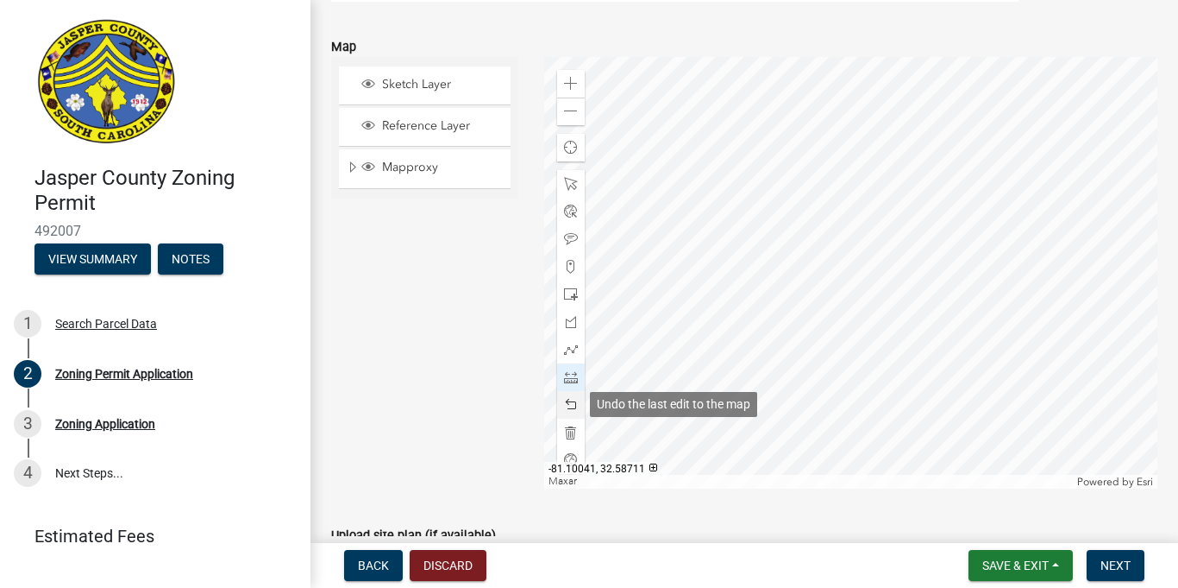
click at [571, 400] on span at bounding box center [571, 405] width 14 height 14
click at [575, 392] on div at bounding box center [571, 405] width 28 height 28
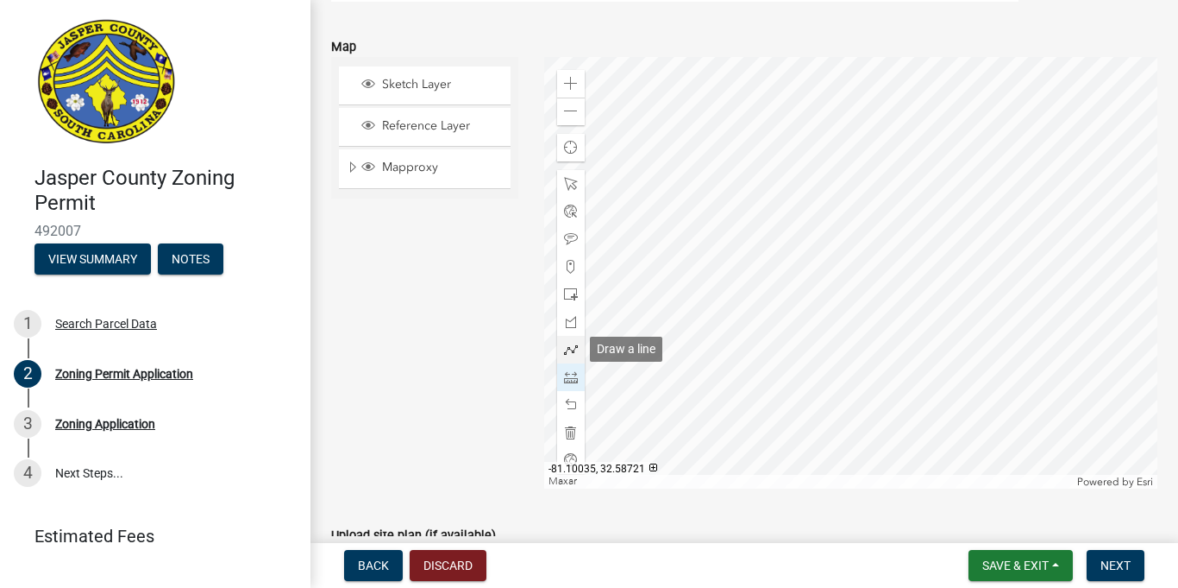
click at [575, 353] on span at bounding box center [571, 350] width 14 height 14
click at [823, 261] on div at bounding box center [850, 272] width 613 height 431
click at [801, 286] on div at bounding box center [850, 272] width 613 height 431
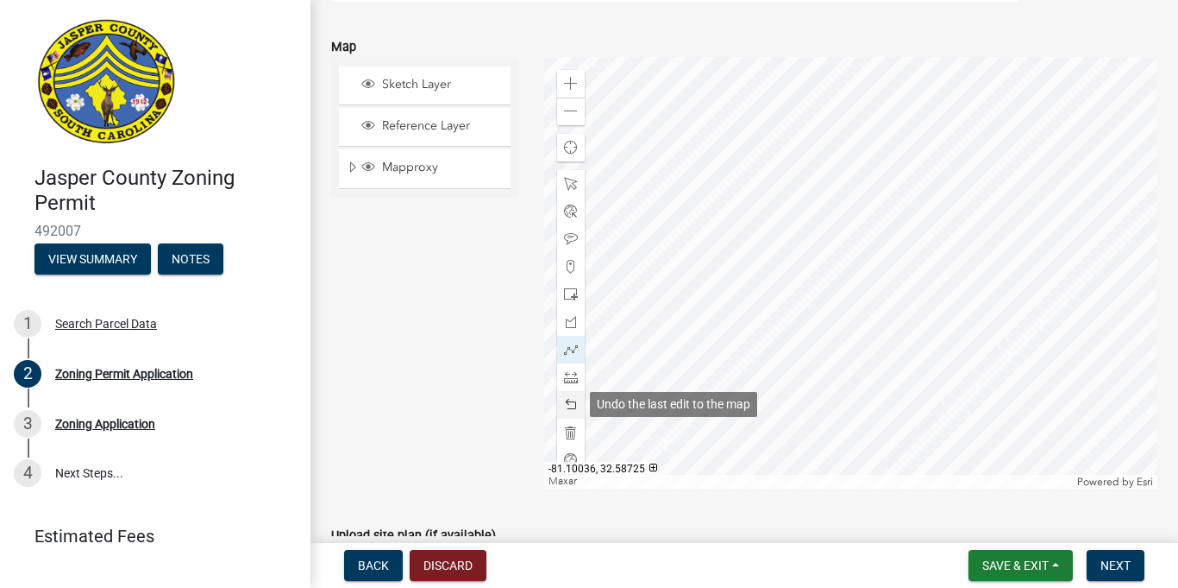
click at [575, 400] on span at bounding box center [571, 405] width 14 height 14
click at [572, 398] on span at bounding box center [571, 405] width 14 height 14
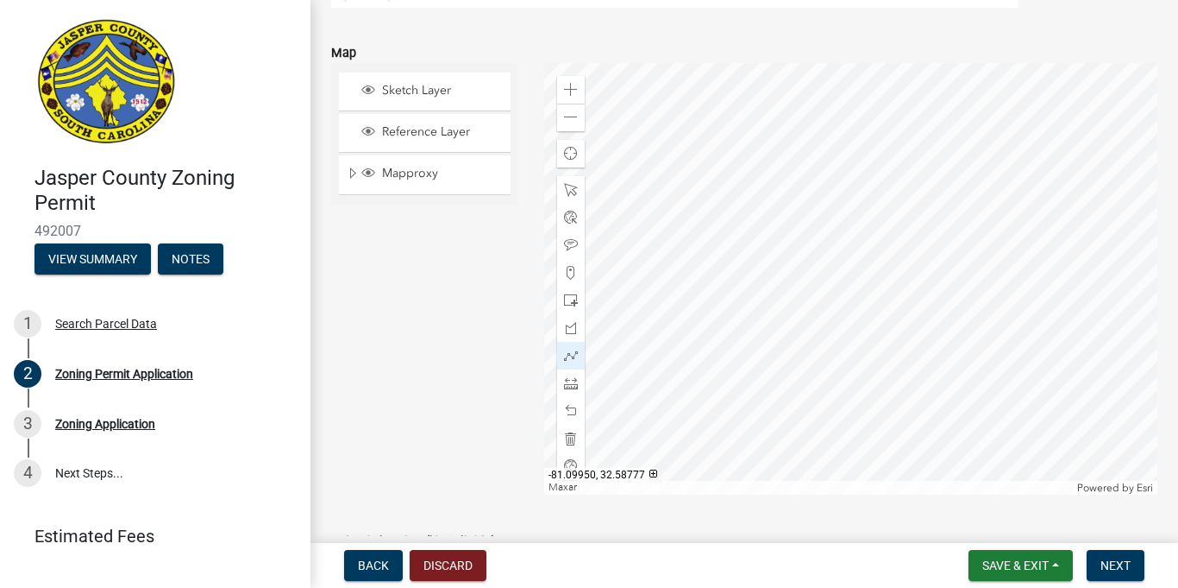
scroll to position [3389, 0]
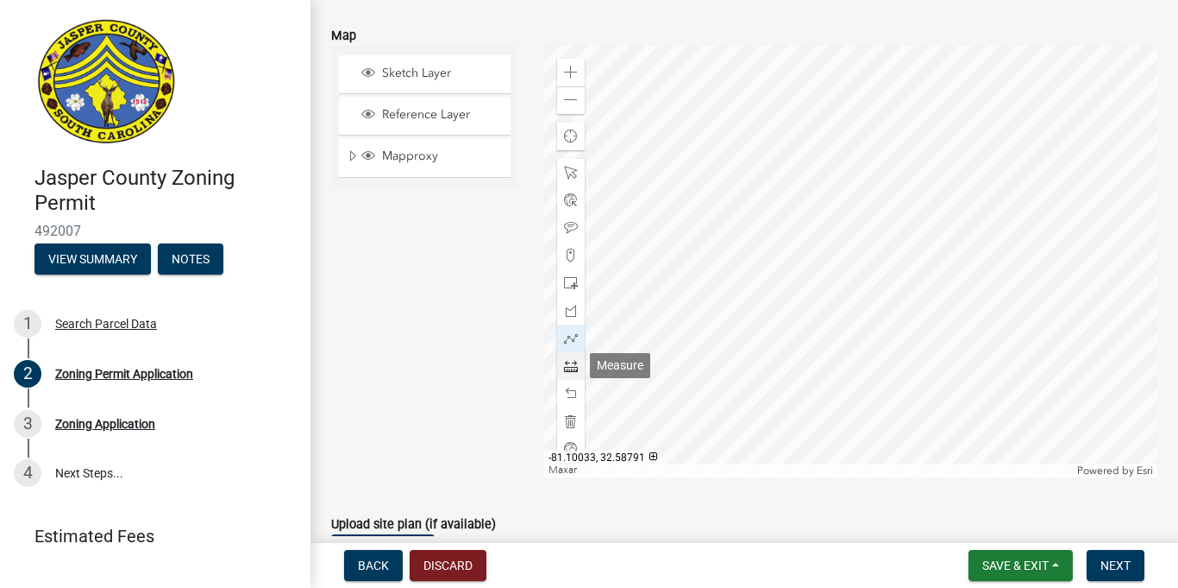
click at [575, 370] on span at bounding box center [571, 366] width 14 height 14
click at [821, 249] on div at bounding box center [850, 261] width 613 height 431
click at [800, 274] on div at bounding box center [850, 261] width 613 height 431
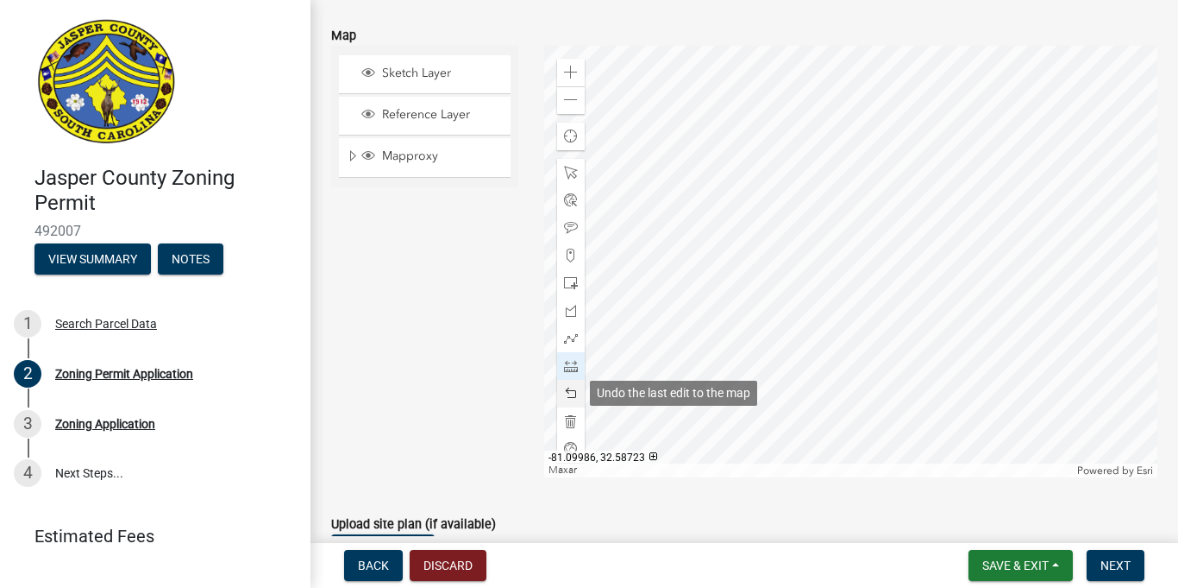
click at [571, 387] on span at bounding box center [571, 394] width 14 height 14
click at [565, 390] on span at bounding box center [571, 394] width 14 height 14
click at [822, 250] on div at bounding box center [850, 261] width 613 height 431
click at [574, 395] on span at bounding box center [571, 394] width 14 height 14
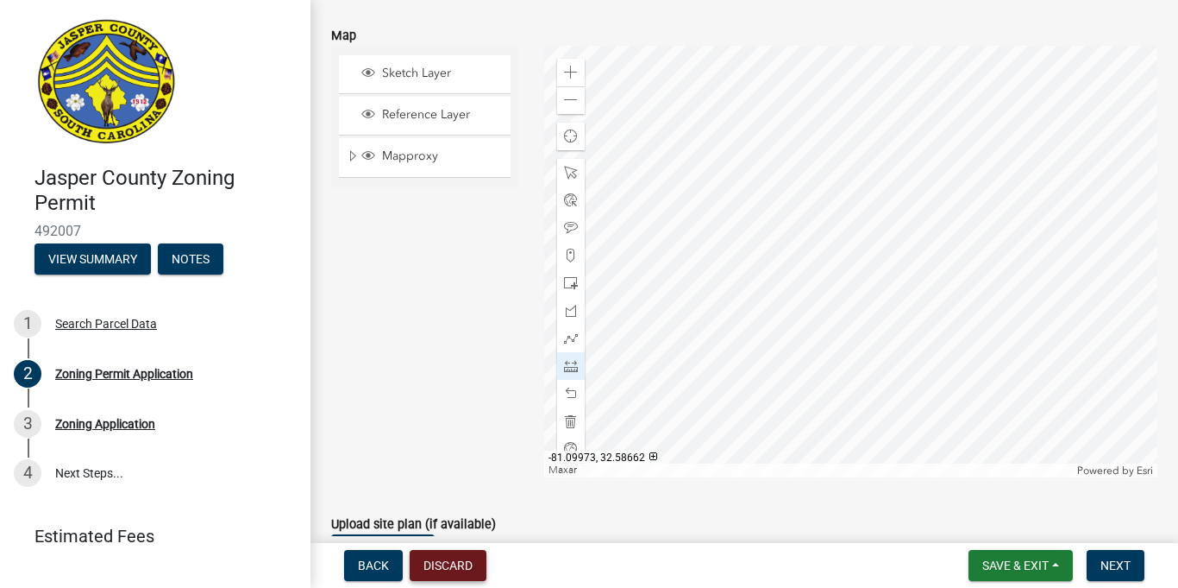
click at [431, 569] on button "Discard" at bounding box center [448, 565] width 77 height 31
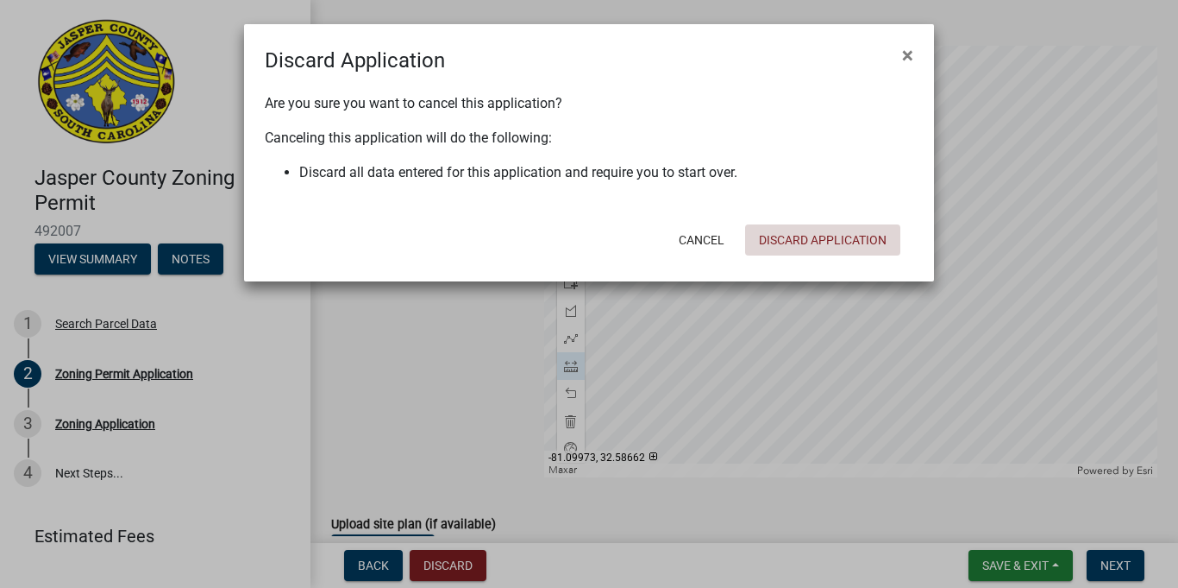
click at [772, 245] on button "Discard Application" at bounding box center [822, 239] width 155 height 31
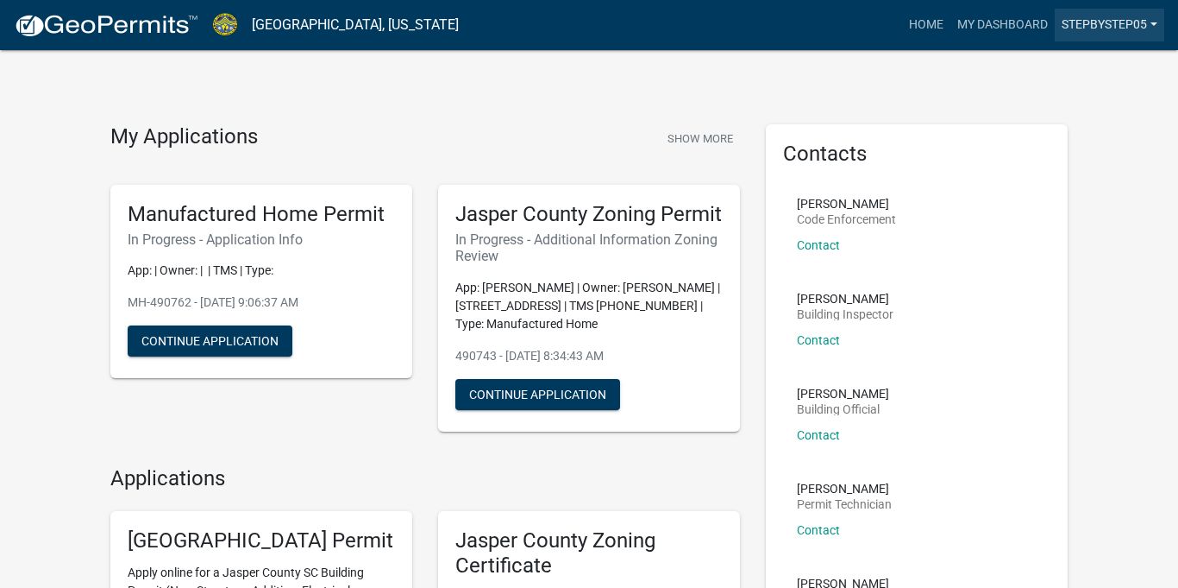
click at [1124, 18] on link "stepbystep05" at bounding box center [1110, 25] width 110 height 33
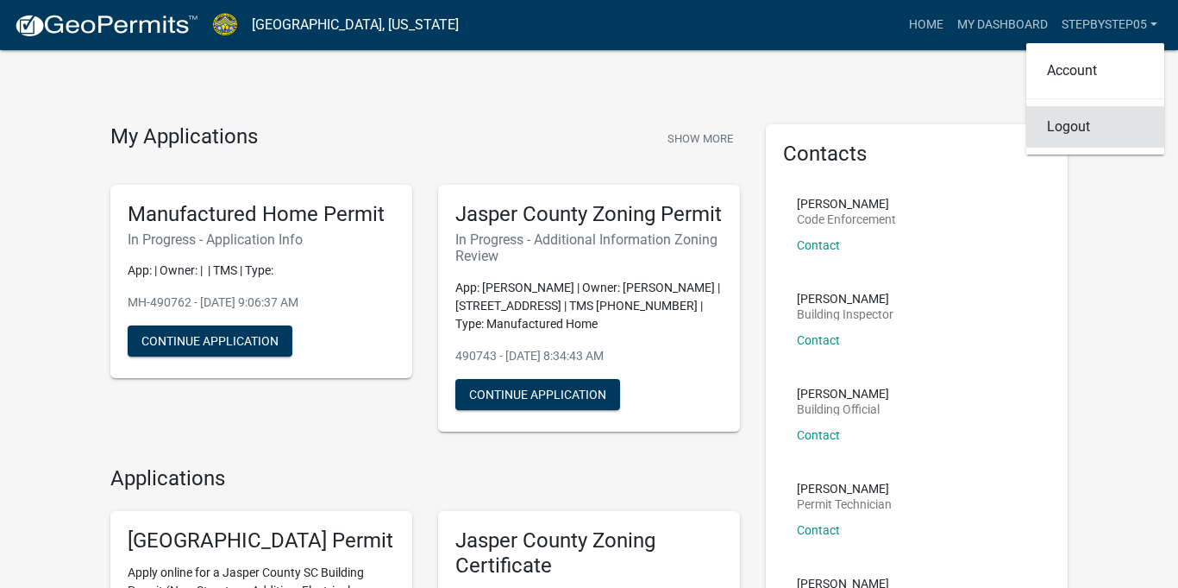
click at [1078, 129] on link "Logout" at bounding box center [1096, 126] width 138 height 41
